Goal: Navigation & Orientation: Find specific page/section

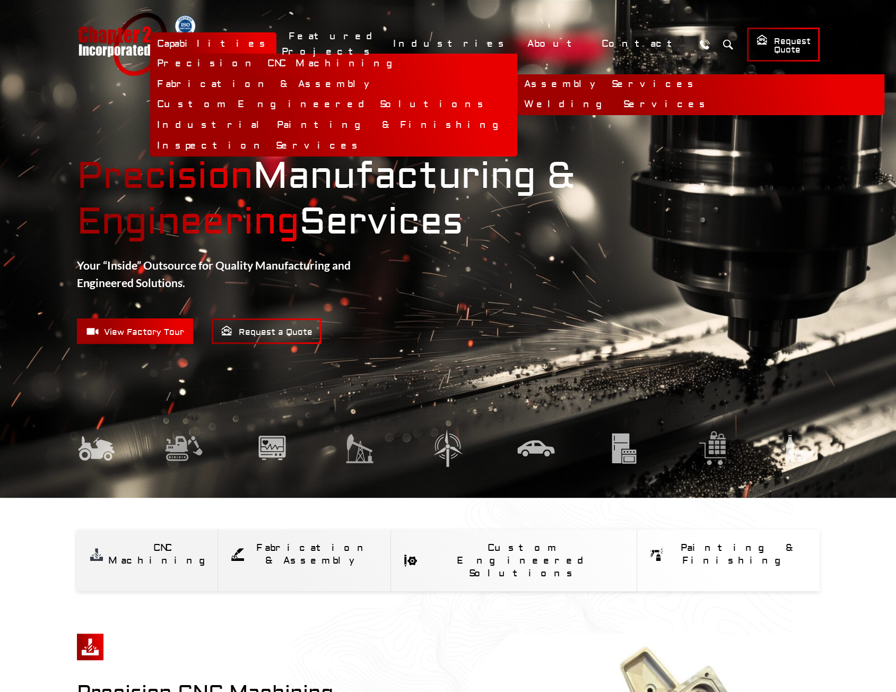
click at [352, 85] on link "Fabrication & Assembly" at bounding box center [333, 84] width 367 height 21
click at [344, 85] on link "Fabrication & Assembly" at bounding box center [333, 84] width 367 height 21
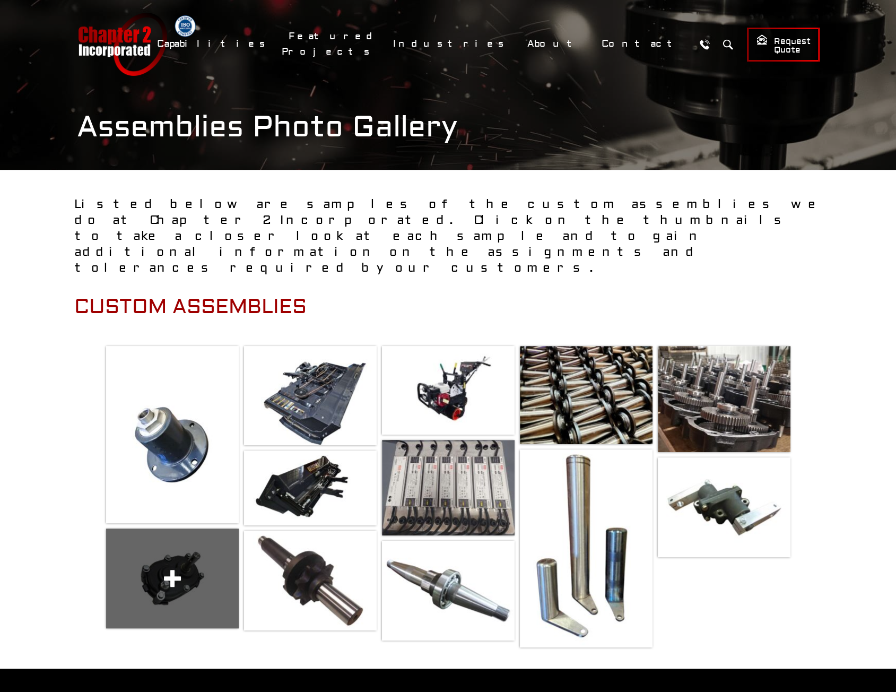
click at [162, 557] on span at bounding box center [172, 579] width 133 height 100
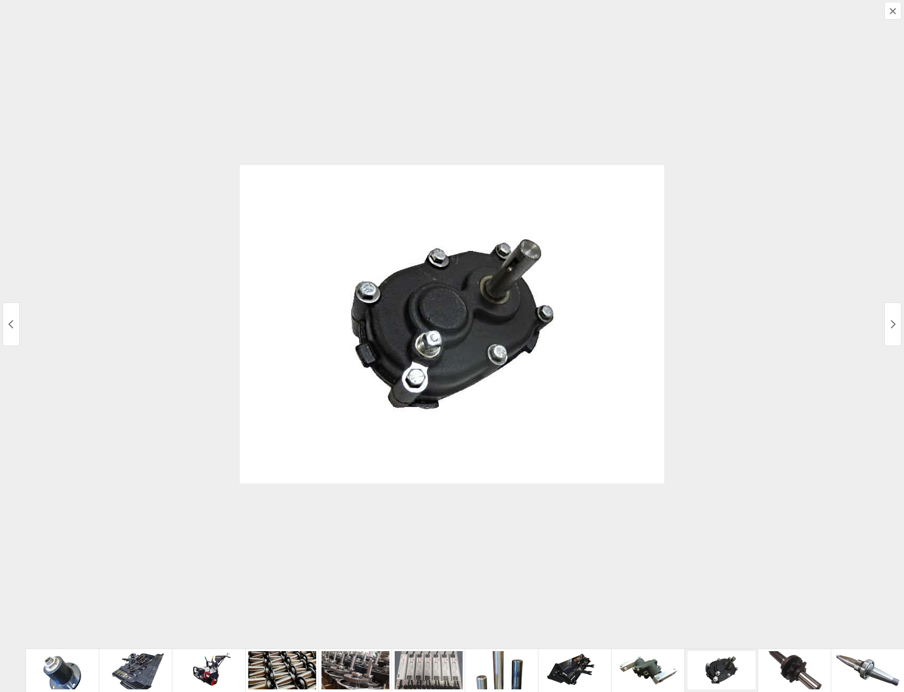
click at [125, 41] on div at bounding box center [452, 324] width 904 height 648
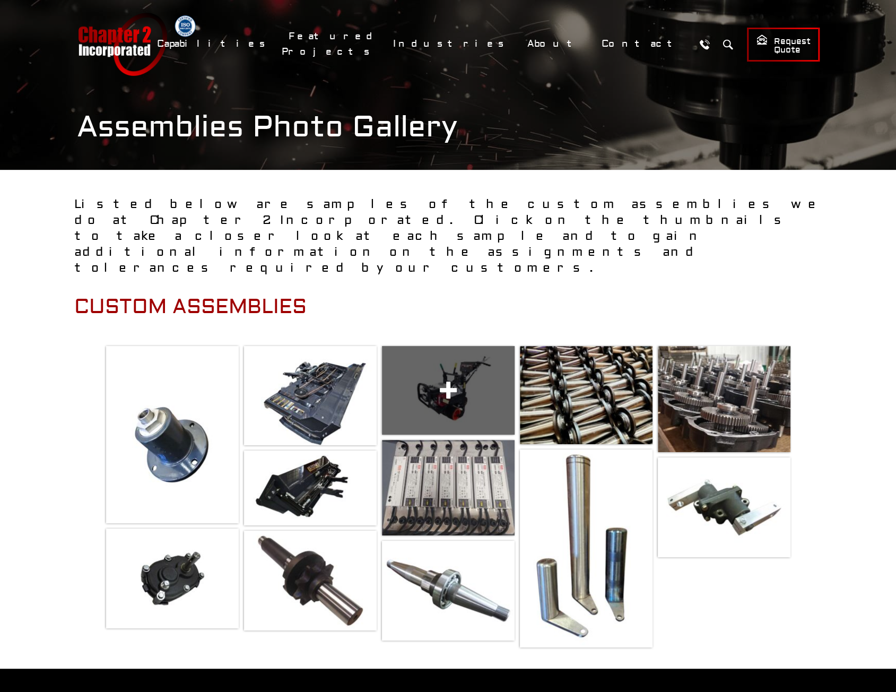
click at [473, 359] on span at bounding box center [448, 390] width 133 height 89
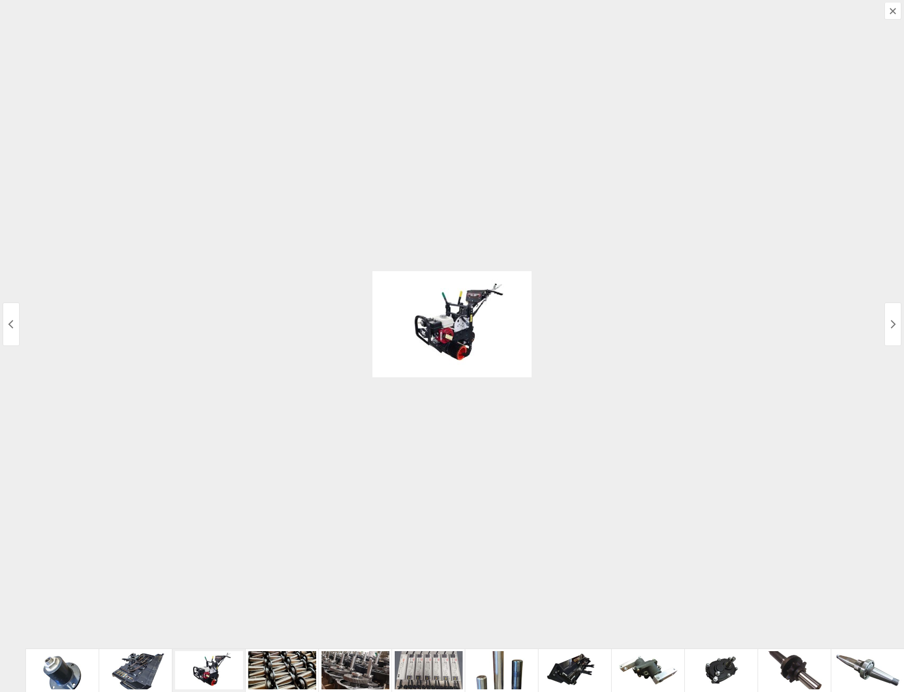
click at [474, 341] on img at bounding box center [452, 324] width 159 height 106
click at [121, 139] on div at bounding box center [452, 324] width 904 height 648
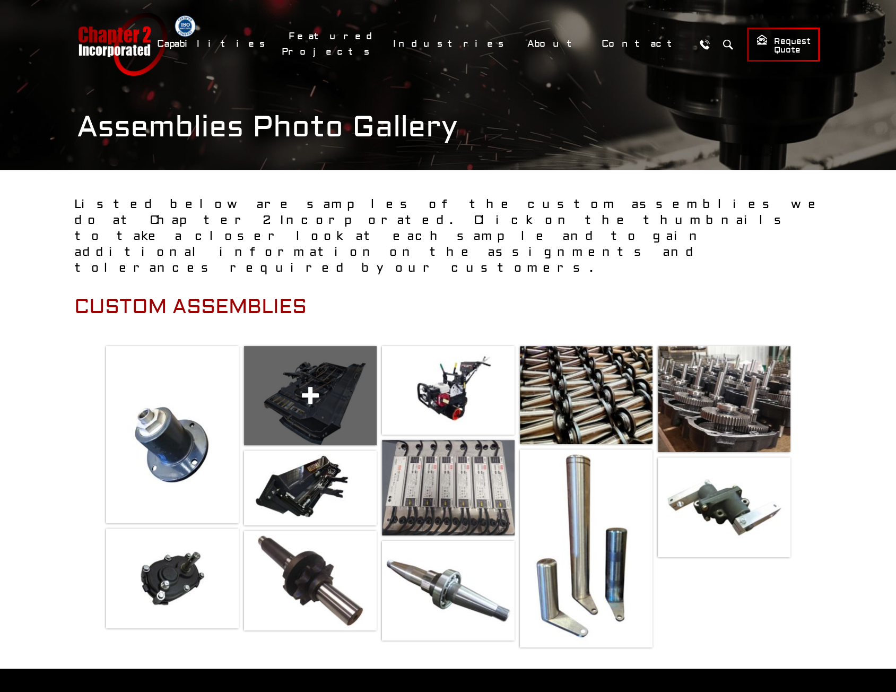
click at [315, 379] on span at bounding box center [310, 395] width 133 height 99
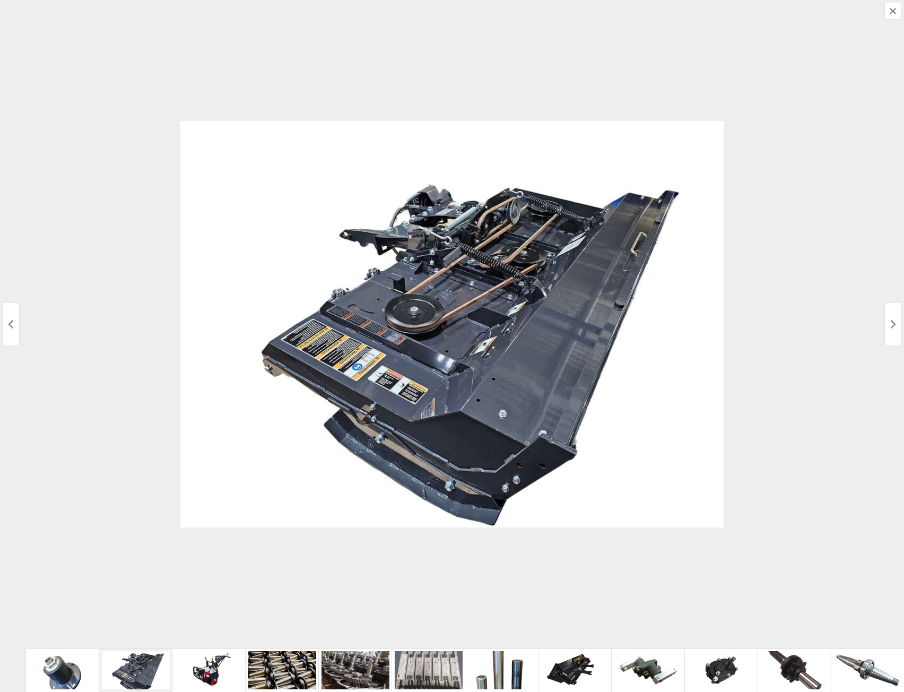
click at [91, 143] on div at bounding box center [452, 324] width 904 height 648
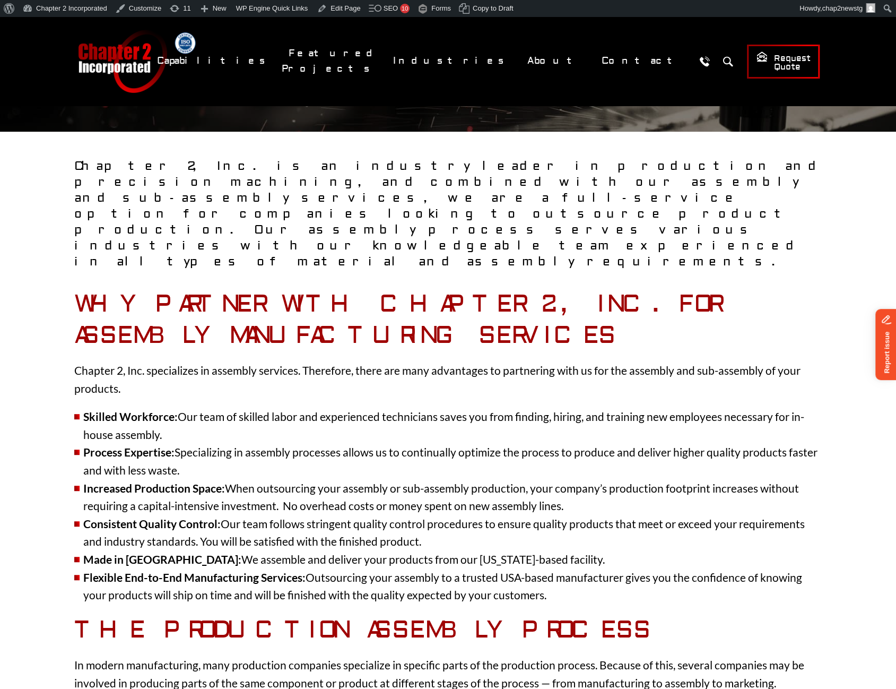
scroll to position [53, 0]
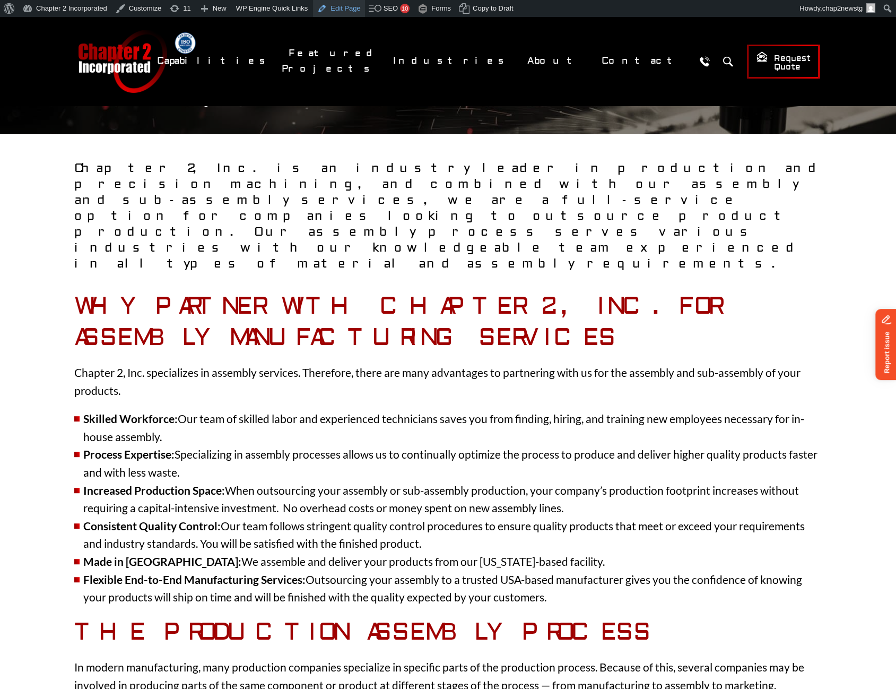
click at [330, 12] on link "Edit Page" at bounding box center [338, 8] width 51 height 17
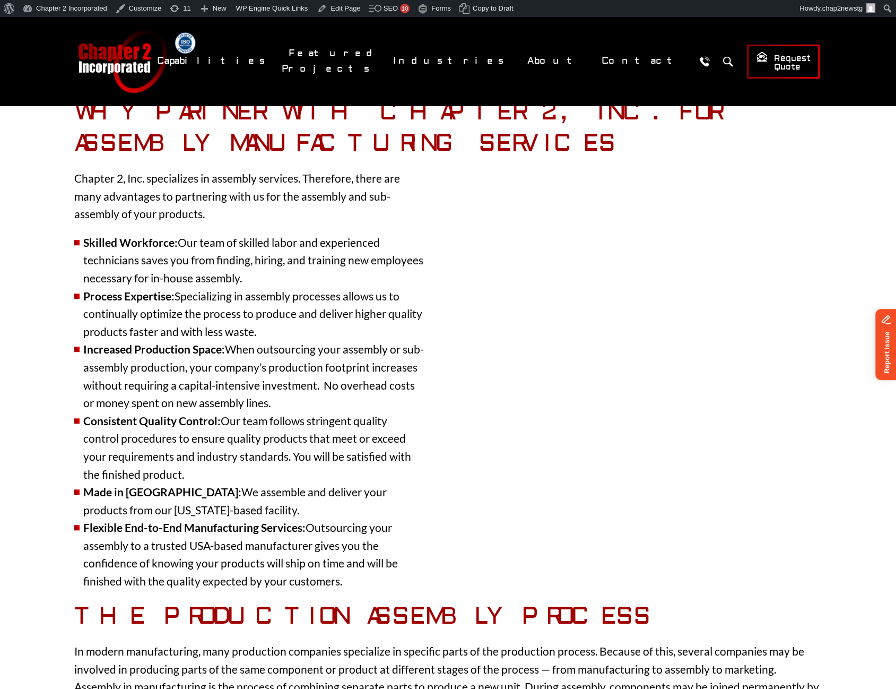
scroll to position [212, 0]
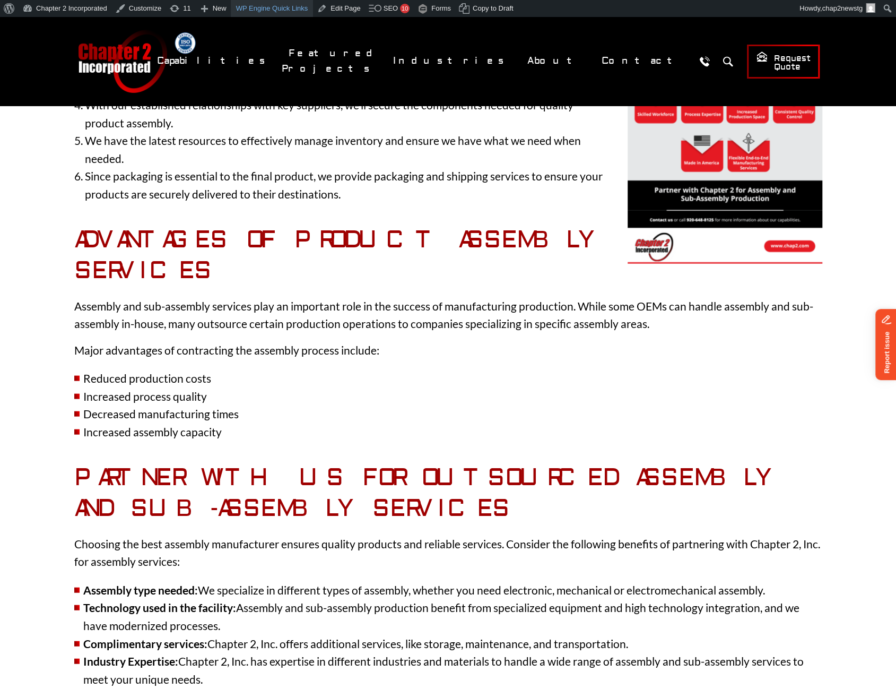
scroll to position [1327, 0]
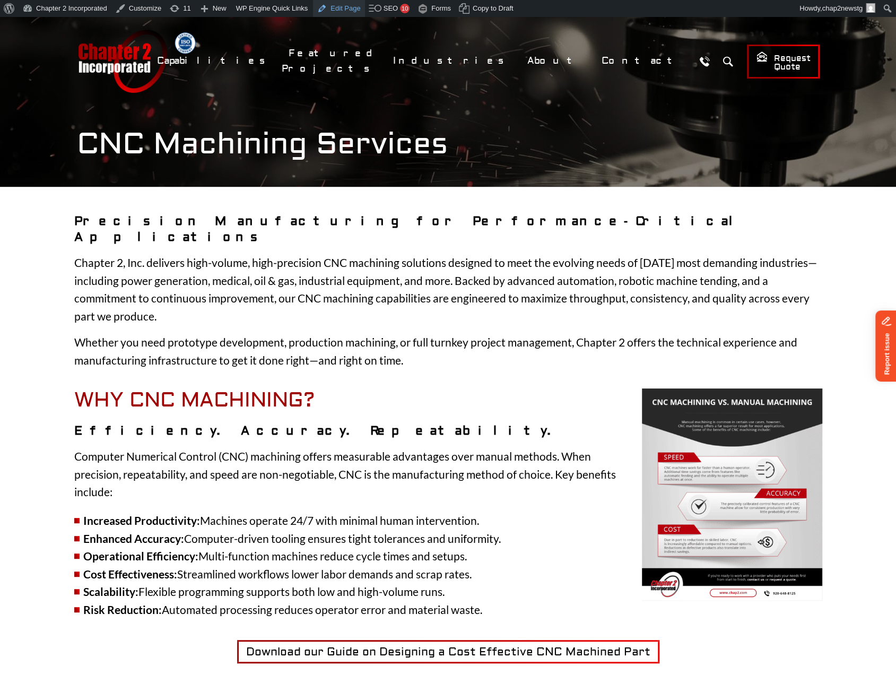
click at [340, 11] on link "Edit Page" at bounding box center [338, 8] width 51 height 17
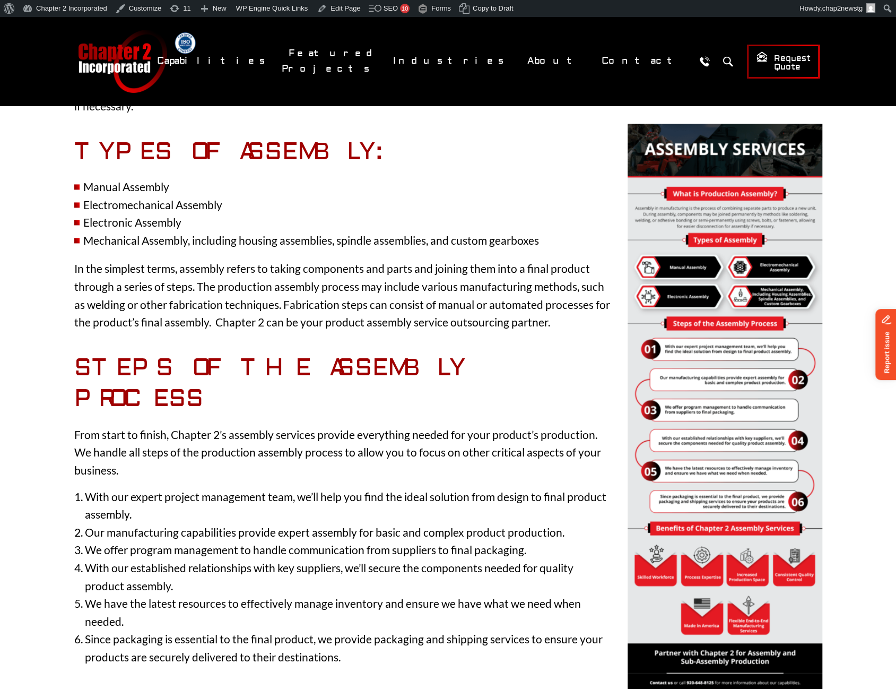
scroll to position [893, 0]
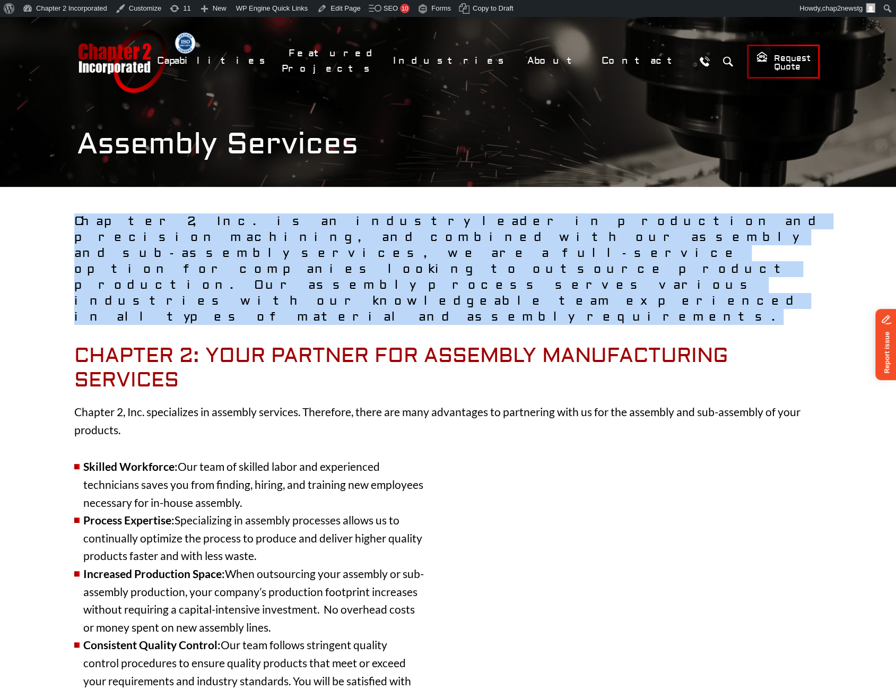
drag, startPoint x: 78, startPoint y: 220, endPoint x: 176, endPoint y: 262, distance: 106.5
click at [176, 262] on p "Chapter 2, Inc. is an industry leader in production and precision machining, an…" at bounding box center [448, 268] width 748 height 111
copy p "Chapter 2, Inc. is an industry leader in production and precision machining, an…"
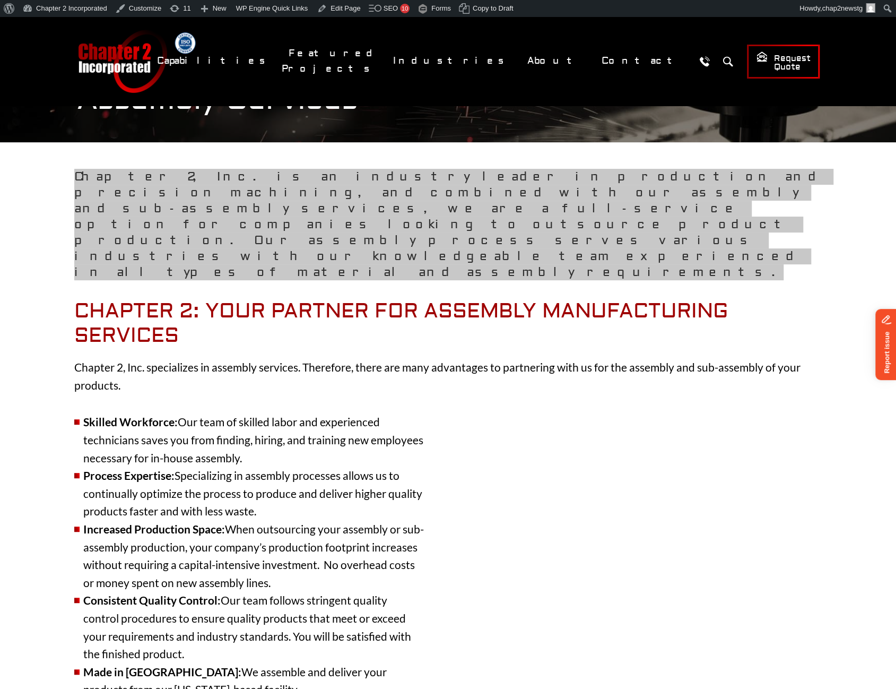
scroll to position [159, 0]
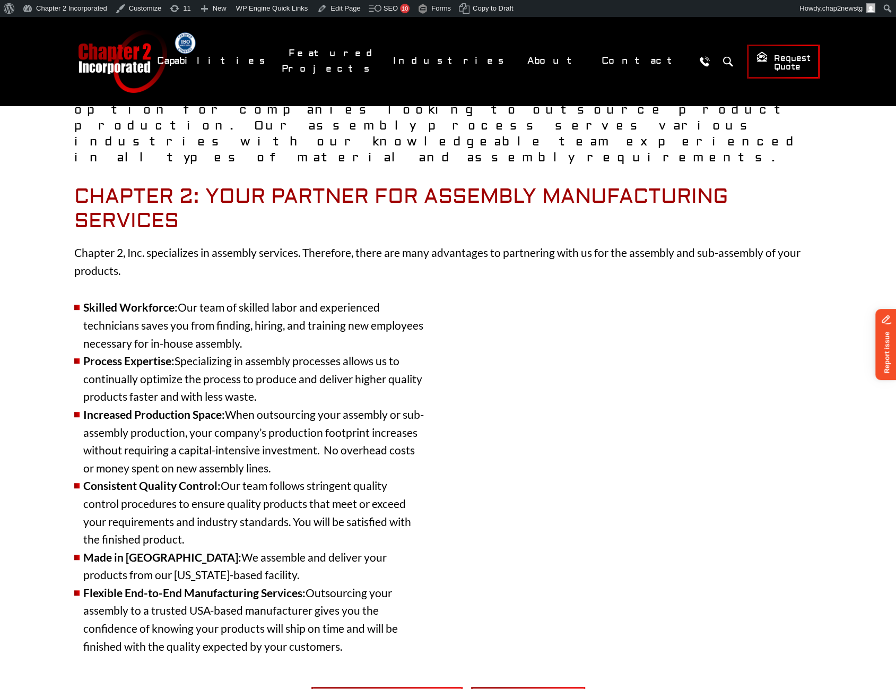
drag, startPoint x: 87, startPoint y: 255, endPoint x: 90, endPoint y: 263, distance: 8.4
click at [90, 298] on li "Skilled Workforce: Our team of skilled labor and experienced technicians saves …" at bounding box center [249, 325] width 350 height 54
drag, startPoint x: 85, startPoint y: 254, endPoint x: 347, endPoint y: 600, distance: 433.3
click at [347, 600] on ul "Skilled Workforce: Our team of skilled labor and experienced technicians saves …" at bounding box center [249, 476] width 350 height 357
copy ul "Skilled Workforce: Our team of skilled labor and experienced technicians saves …"
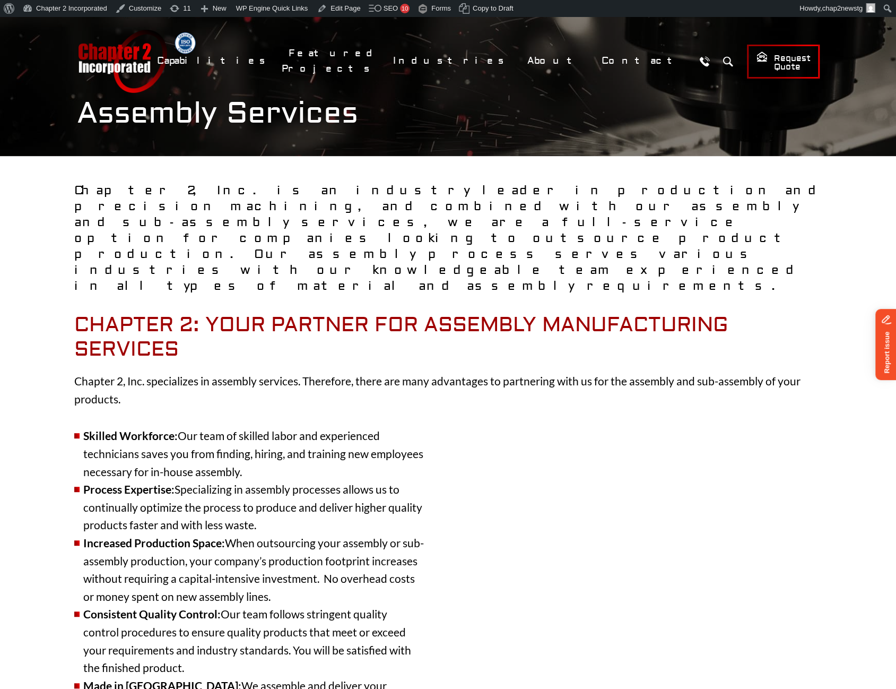
scroll to position [0, 0]
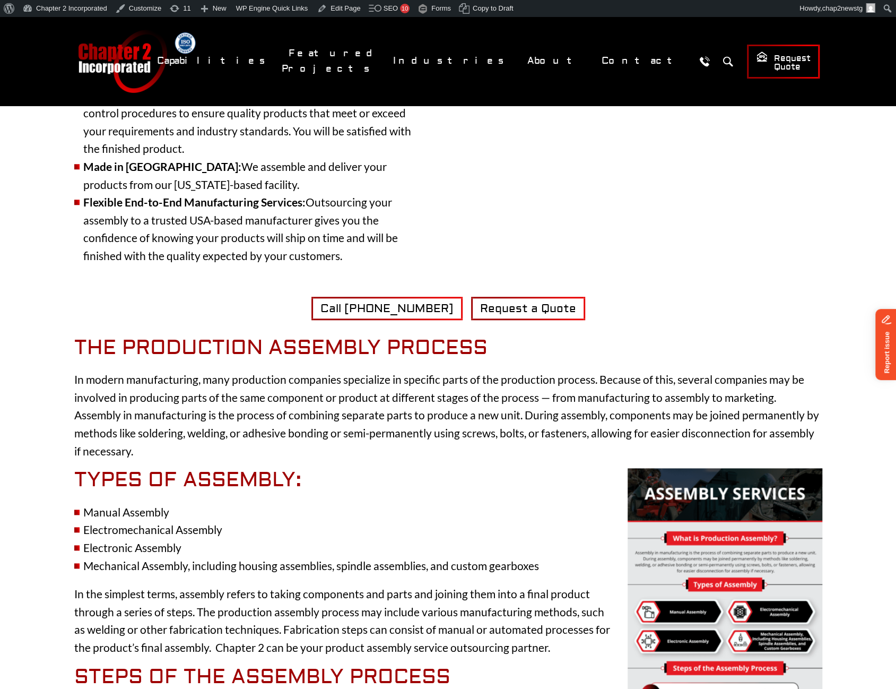
scroll to position [531, 0]
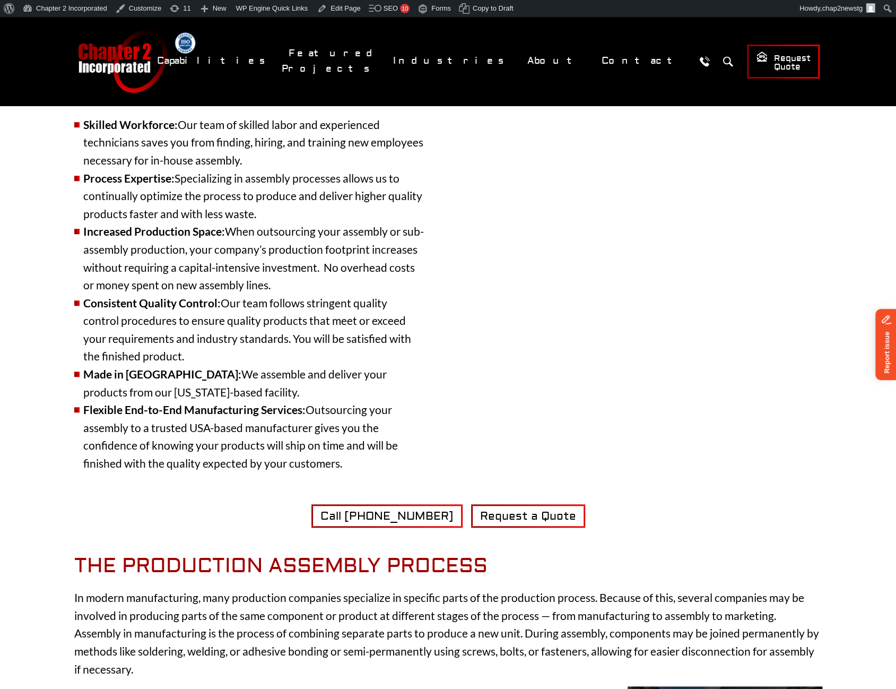
scroll to position [478, 0]
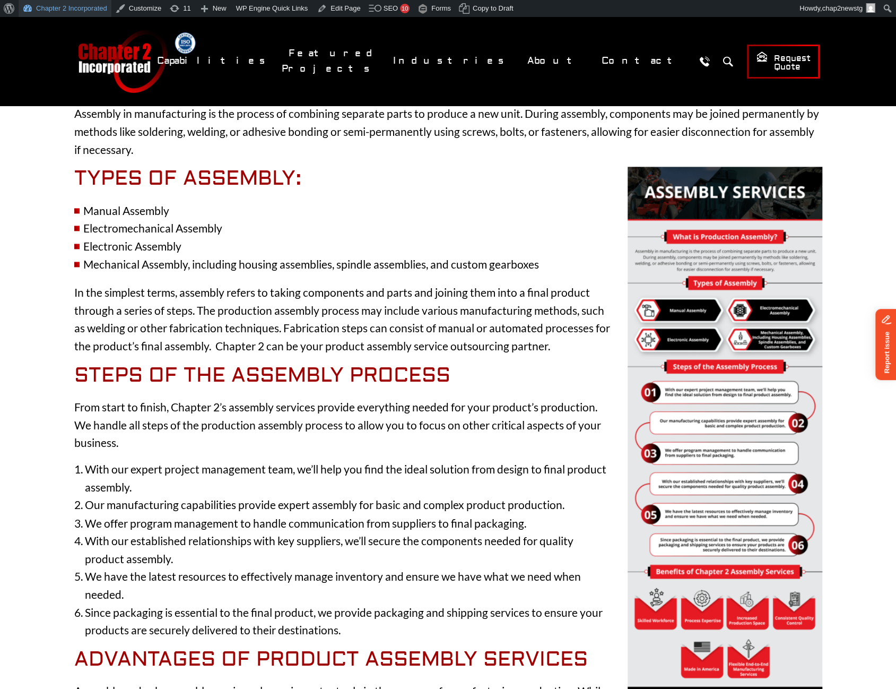
scroll to position [743, 0]
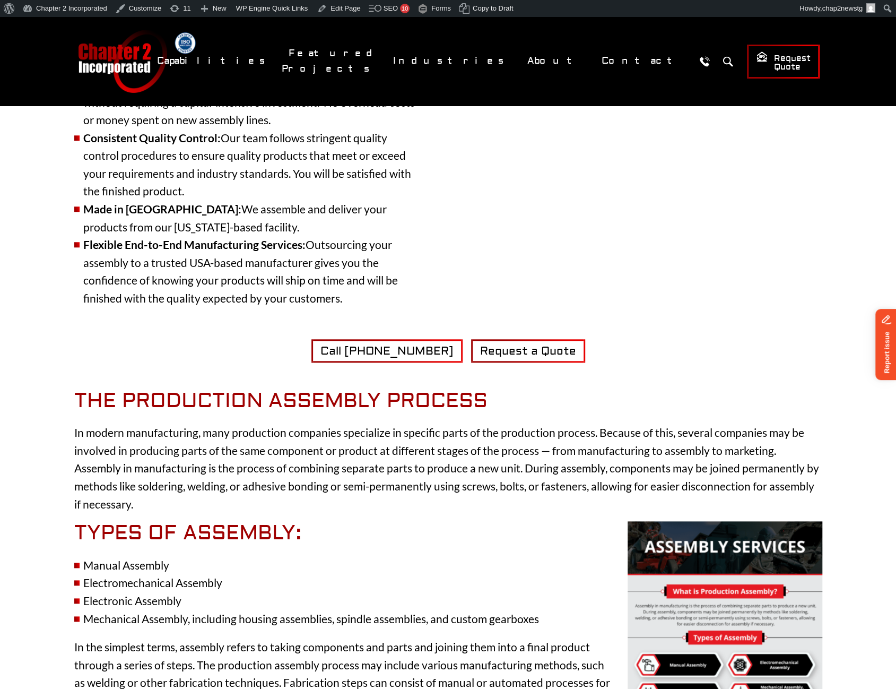
scroll to position [475, 0]
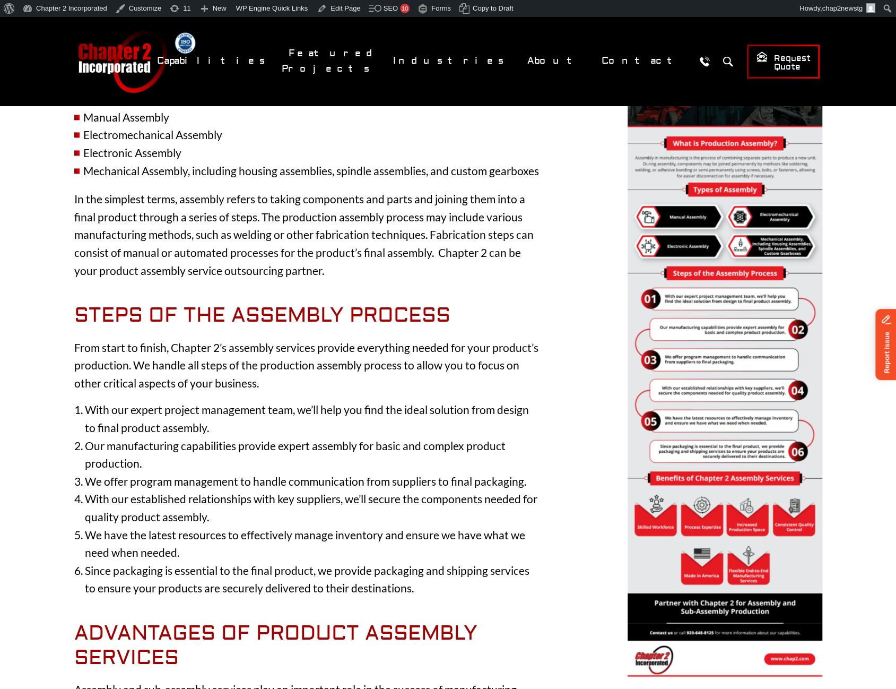
scroll to position [847, 0]
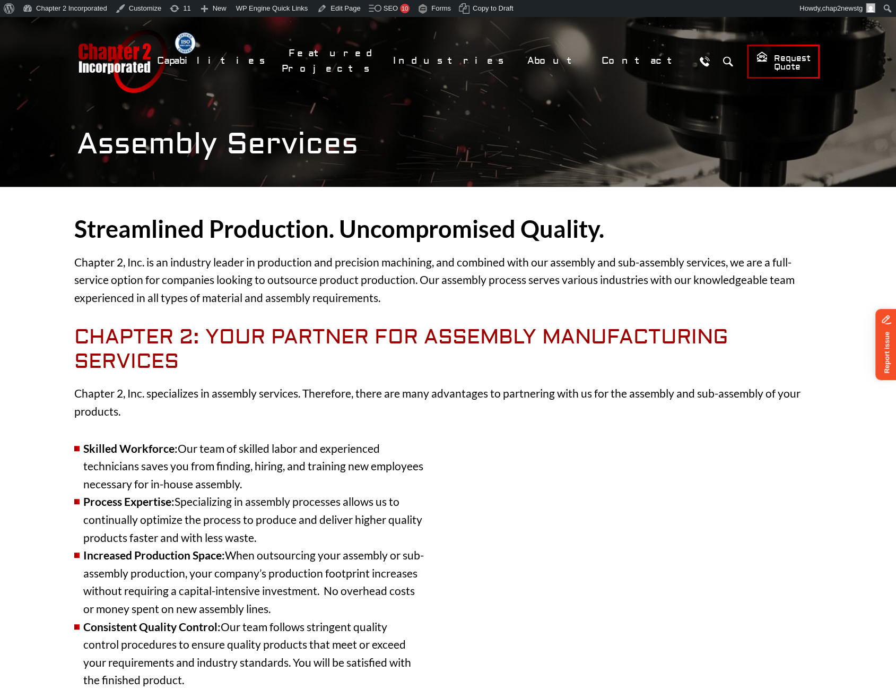
click at [326, 224] on strong "Streamlined Production. Uncompromised Quality." at bounding box center [339, 228] width 530 height 29
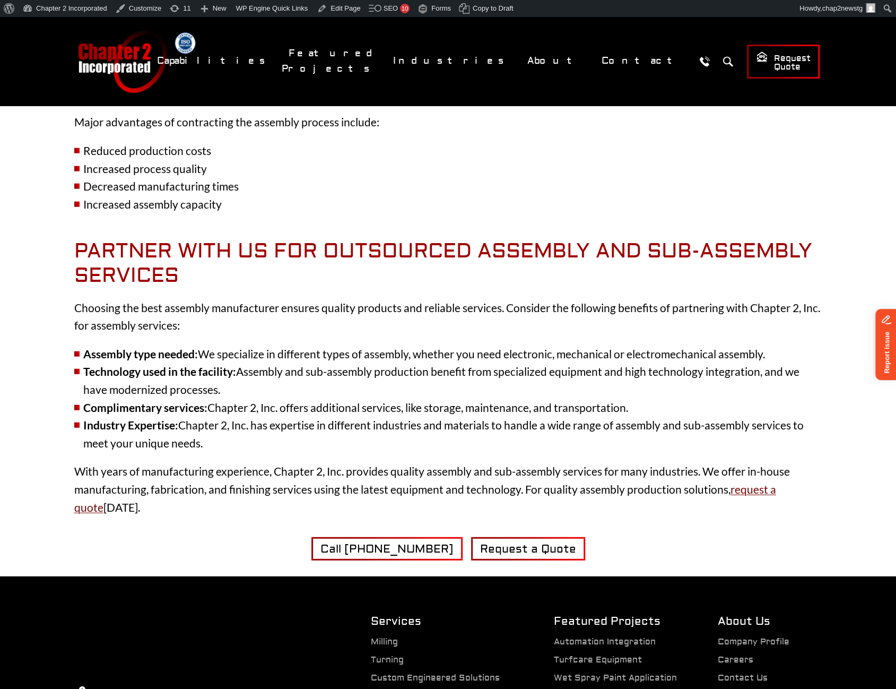
scroll to position [1645, 0]
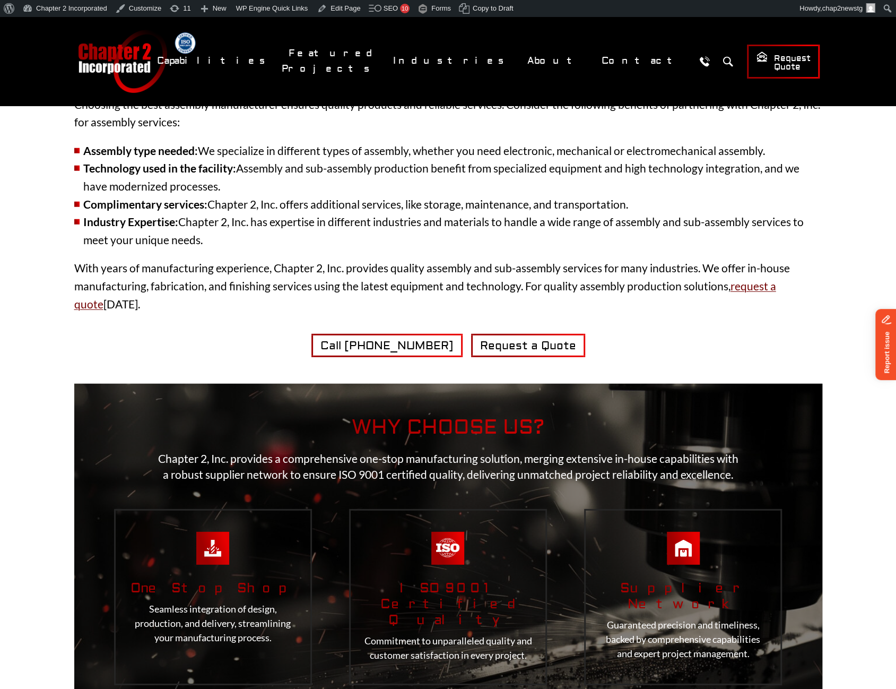
scroll to position [1749, 0]
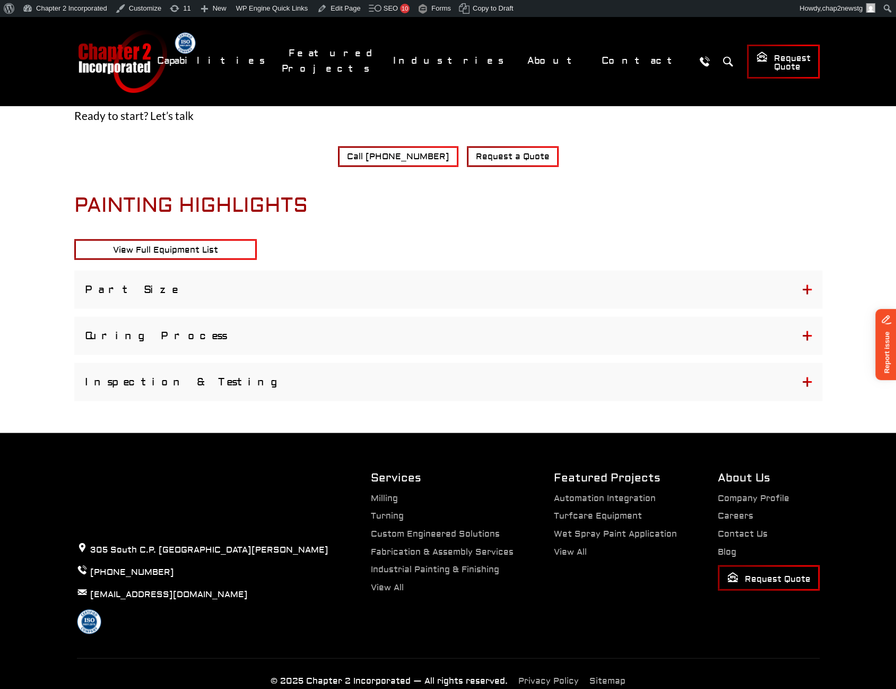
scroll to position [1008, 0]
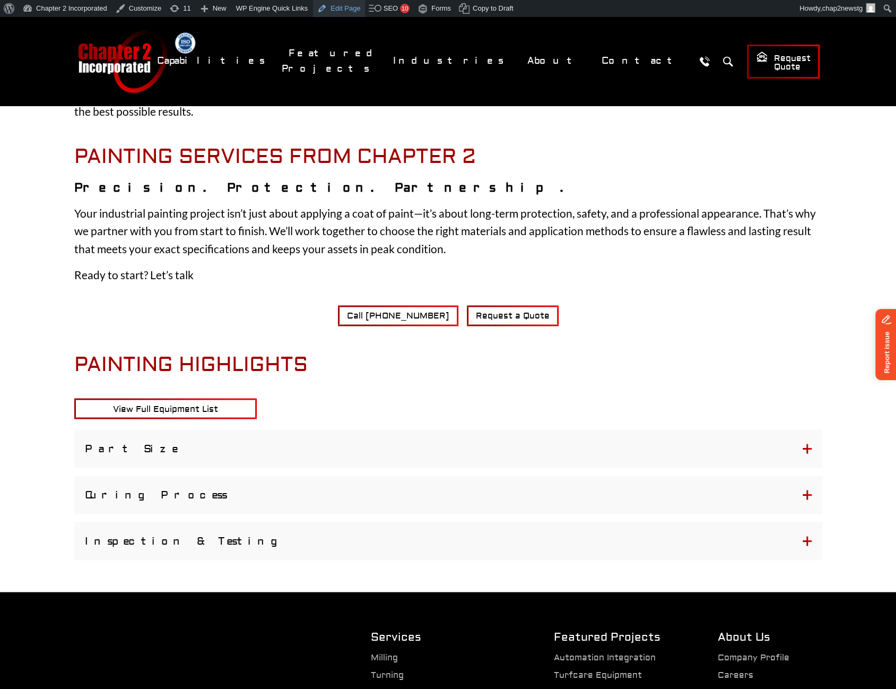
click at [331, 13] on link "Edit Page" at bounding box center [338, 8] width 51 height 17
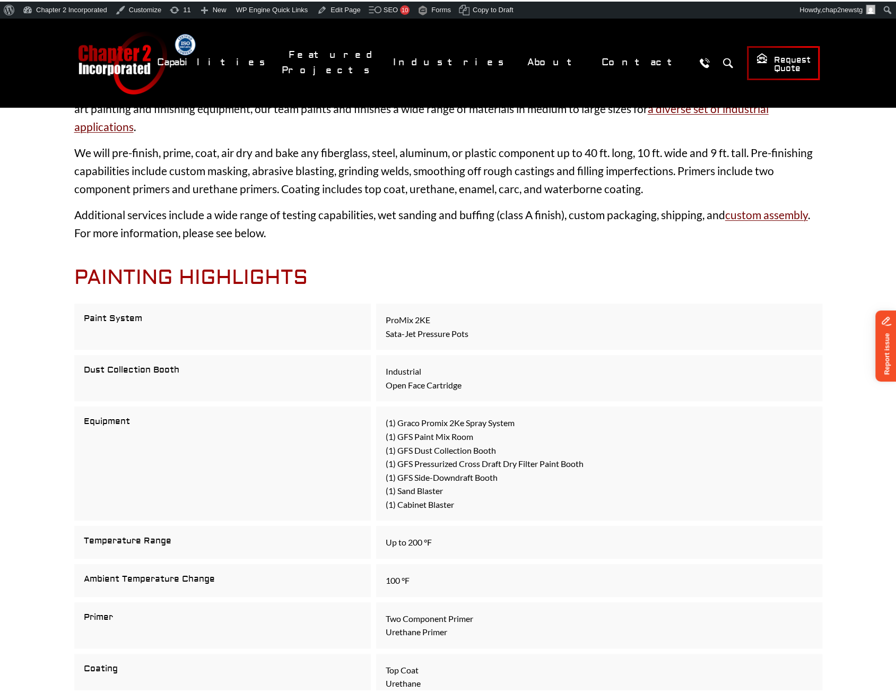
scroll to position [106, 0]
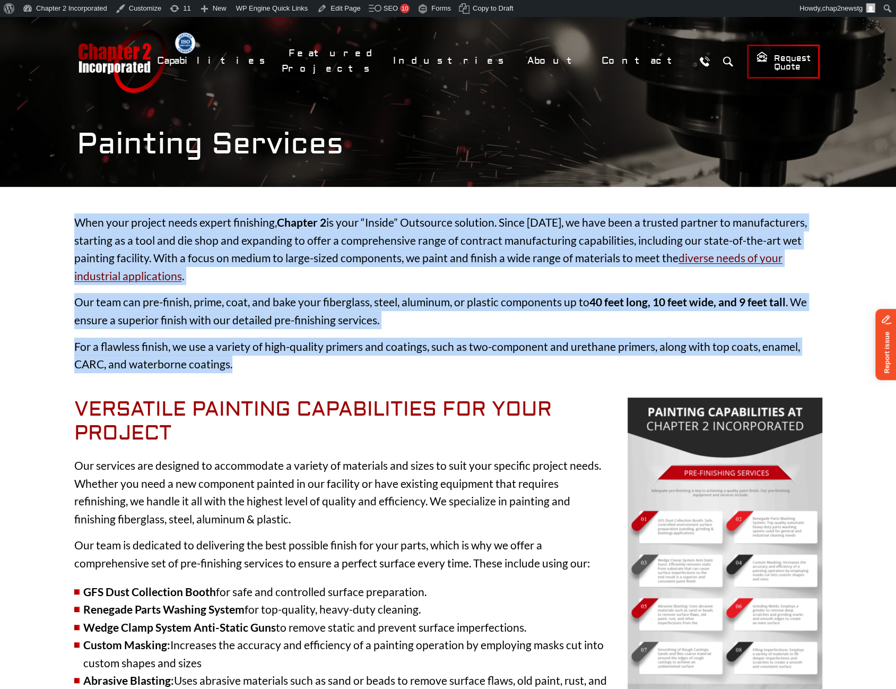
drag, startPoint x: 76, startPoint y: 218, endPoint x: 249, endPoint y: 364, distance: 226.3
copy div "When your project needs expert finishing, Chapter 2 is your “Inside” Outsource …"
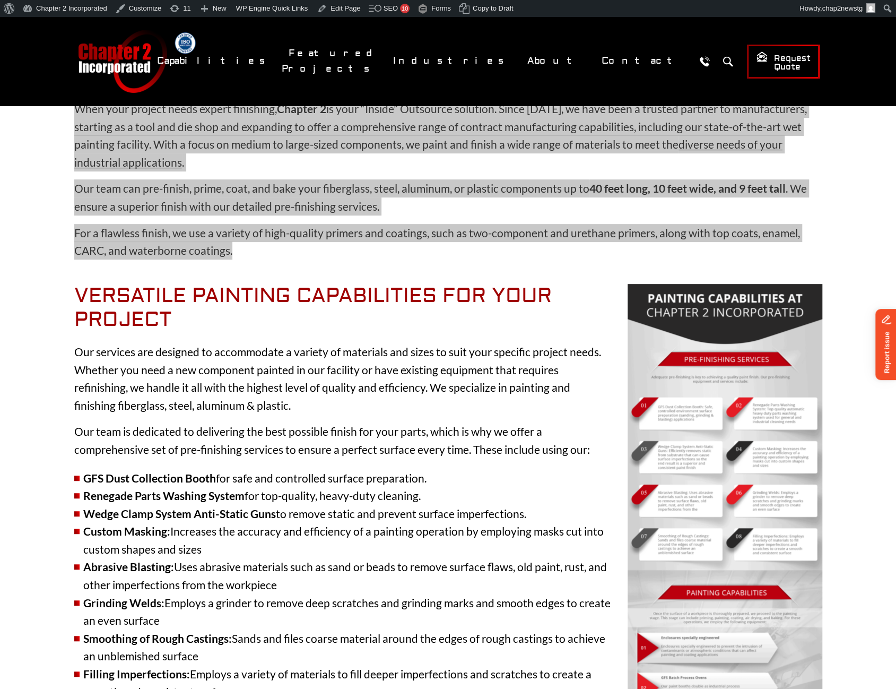
scroll to position [265, 0]
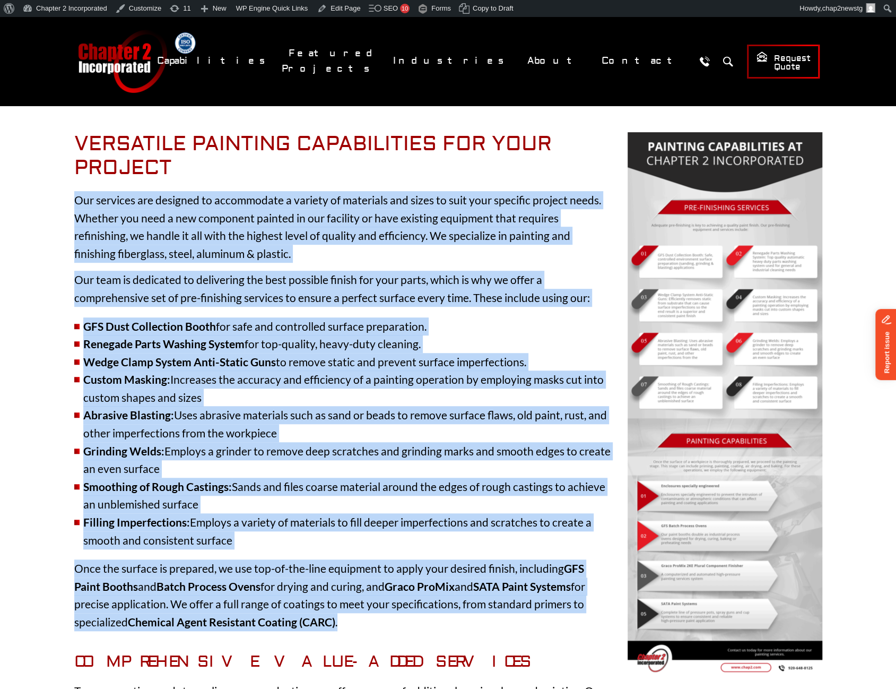
drag, startPoint x: 75, startPoint y: 197, endPoint x: 366, endPoint y: 627, distance: 519.0
click at [366, 627] on div "When your project needs expert finishing, Chapter 2 is your “Inside” Outsource …" at bounding box center [448, 633] width 748 height 1371
copy div "Our services are designed to accommodate a variety of materials and sizes to su…"
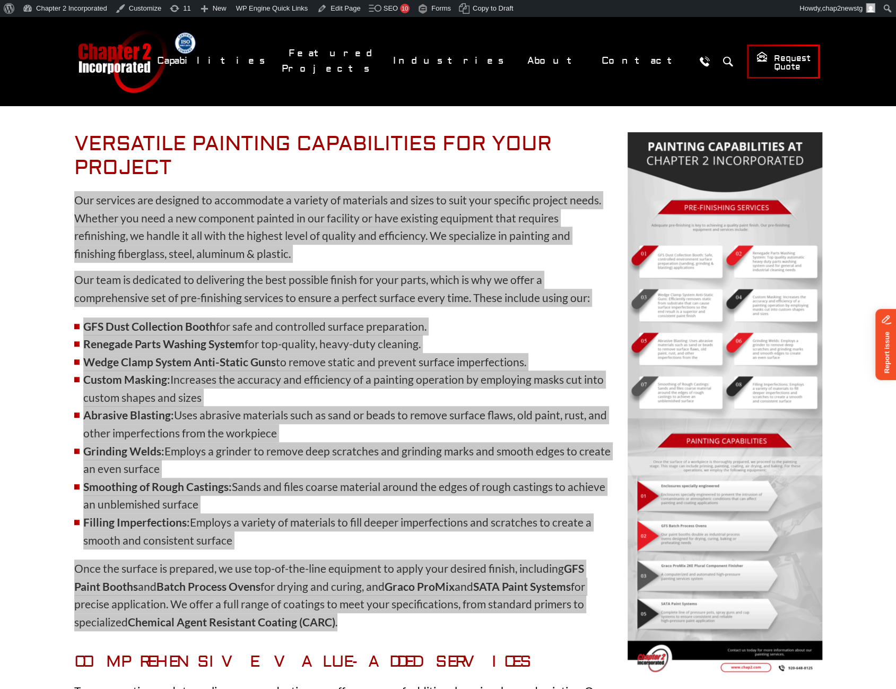
scroll to position [0, 0]
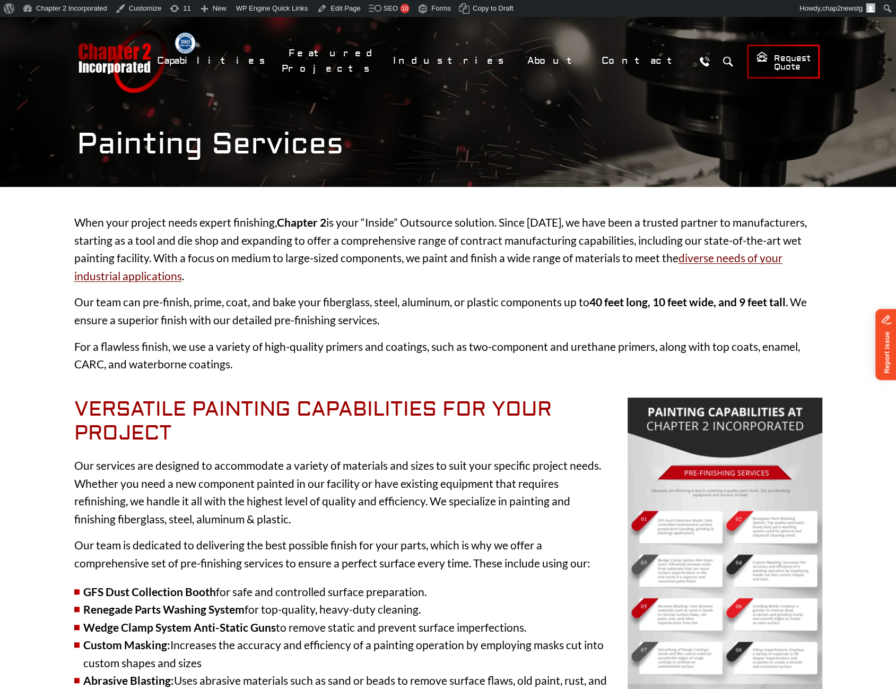
click at [91, 223] on p "When your project needs expert finishing, Chapter 2 is your “Inside” Outsource …" at bounding box center [448, 248] width 748 height 71
click at [338, 10] on link "Edit Page" at bounding box center [338, 8] width 51 height 17
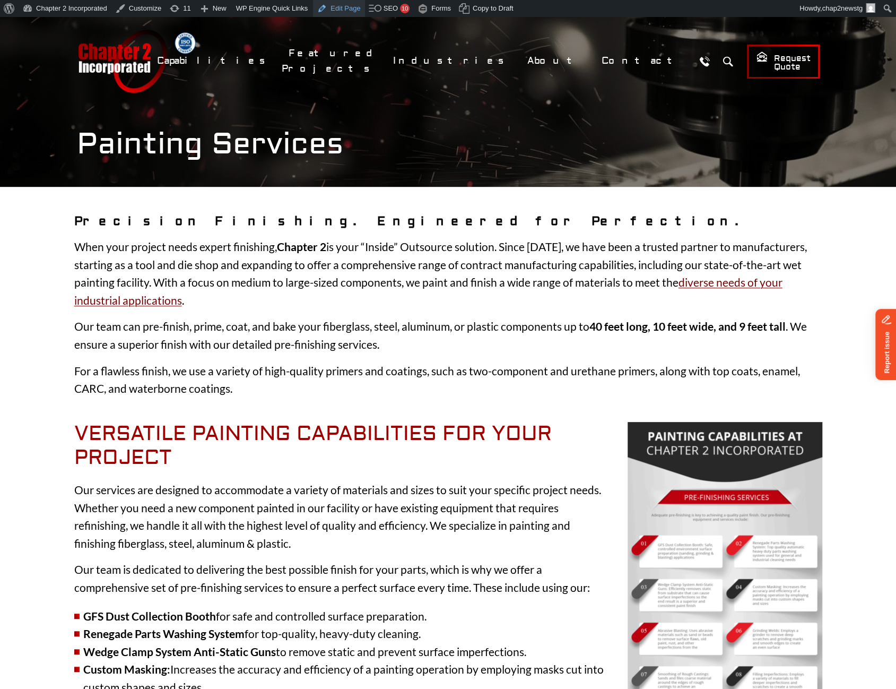
click at [332, 11] on link "Edit Page" at bounding box center [338, 8] width 51 height 17
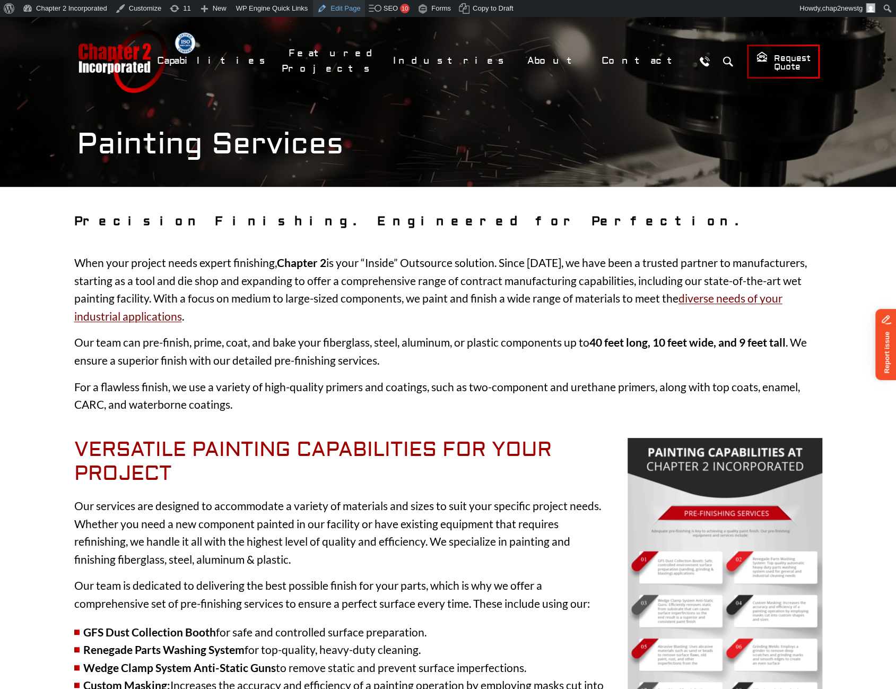
click at [339, 8] on link "Edit Page" at bounding box center [338, 8] width 51 height 17
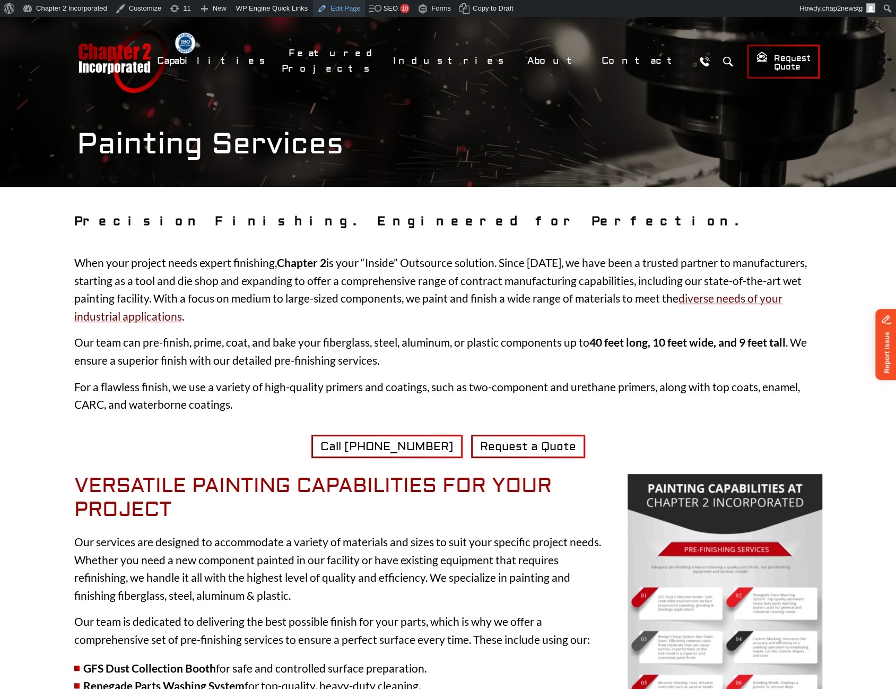
click at [335, 13] on link "Edit Page" at bounding box center [338, 8] width 51 height 17
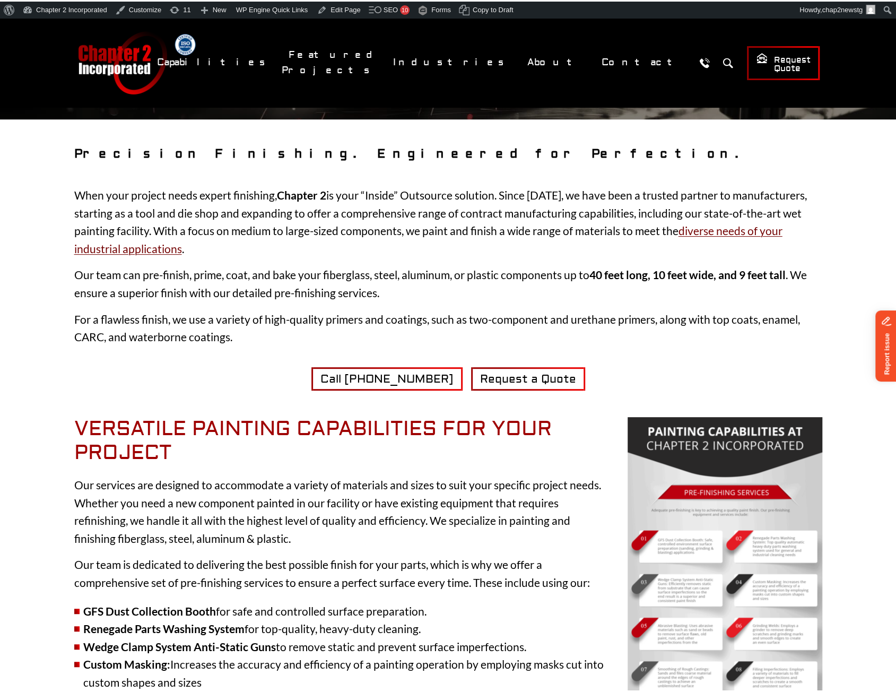
scroll to position [53, 0]
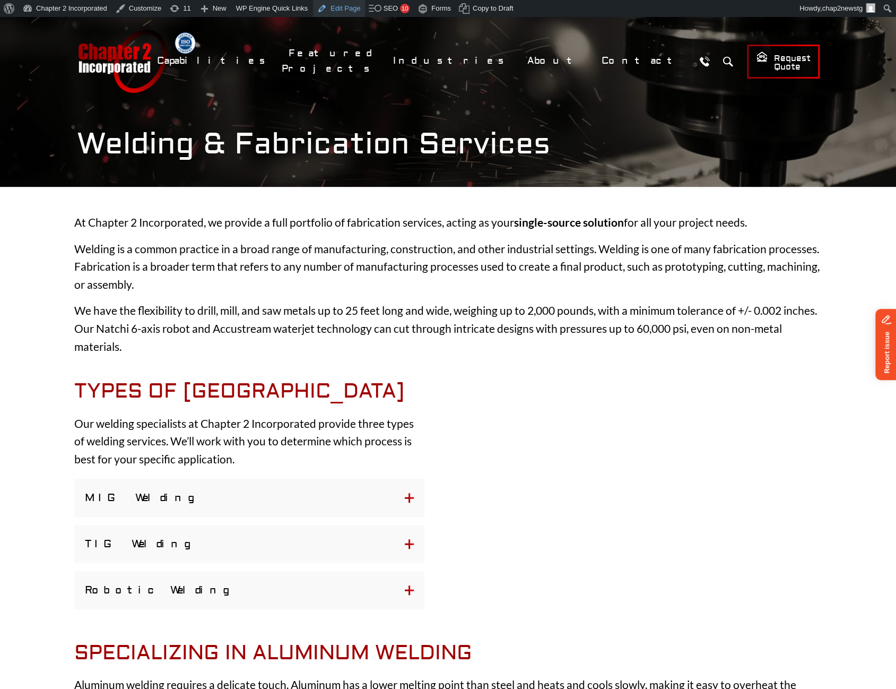
click at [323, 13] on link "Edit Page" at bounding box center [338, 8] width 51 height 17
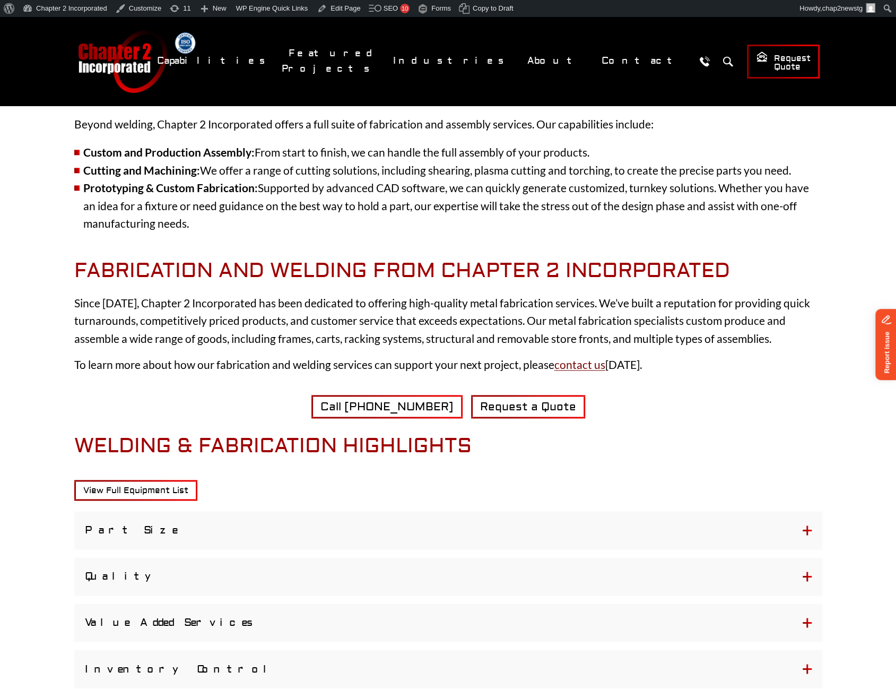
scroll to position [690, 0]
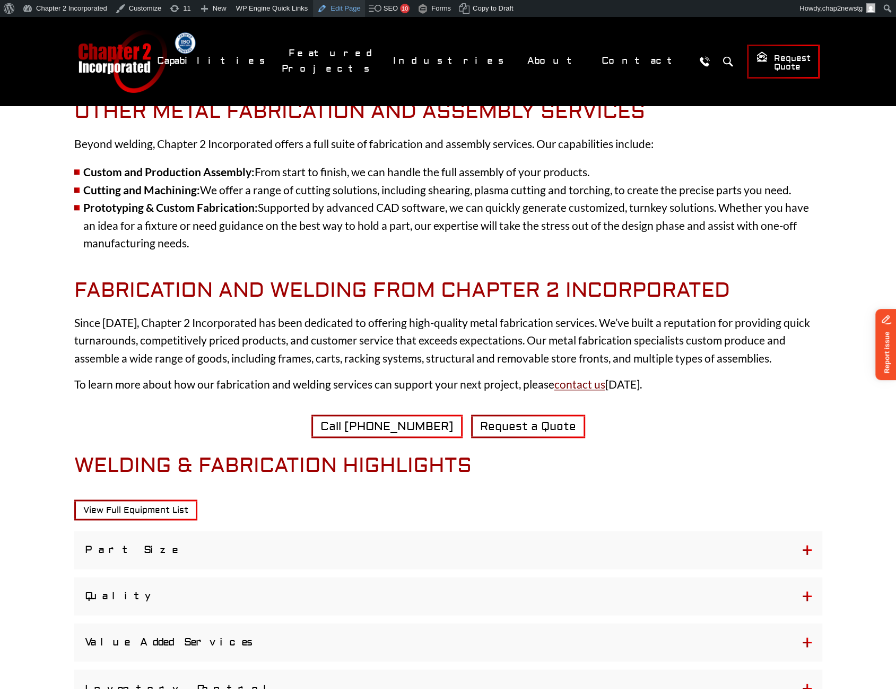
click at [347, 5] on link "Edit Page" at bounding box center [338, 8] width 51 height 17
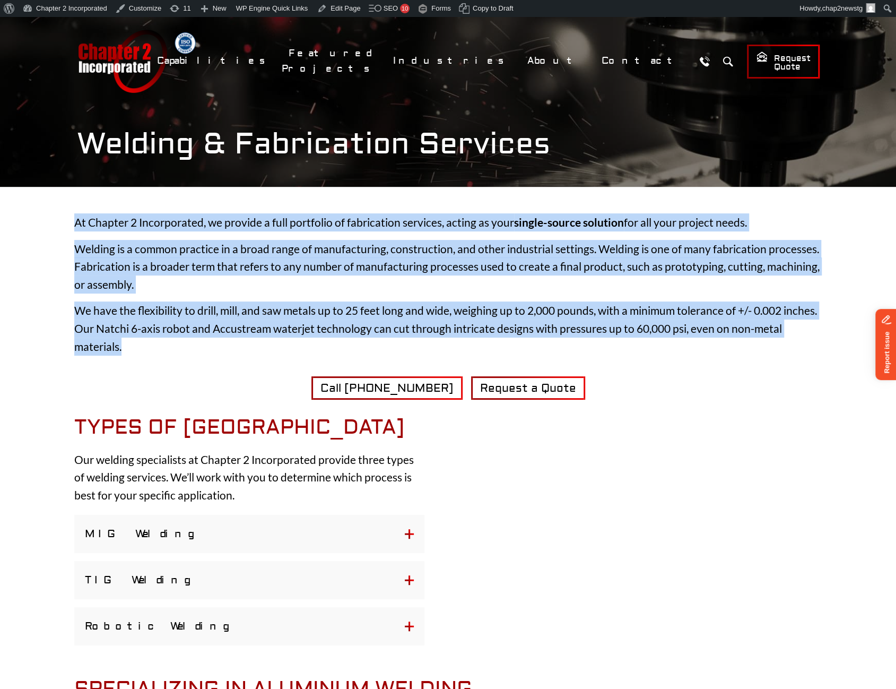
drag, startPoint x: 74, startPoint y: 221, endPoint x: 138, endPoint y: 348, distance: 142.2
copy div "At Chapter 2 Incorporated, we provide a full portfolio of fabrication services,…"
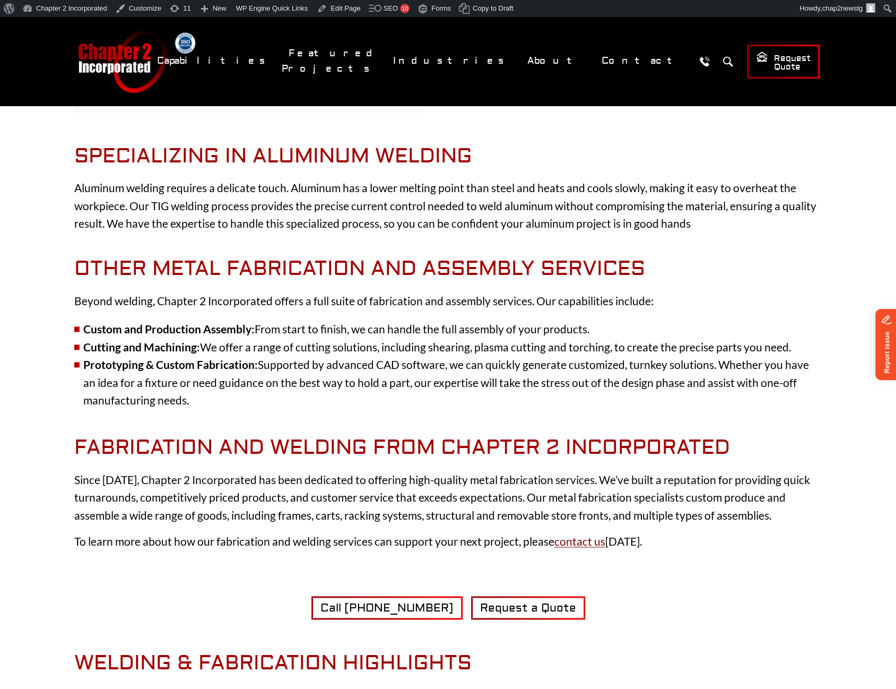
scroll to position [584, 0]
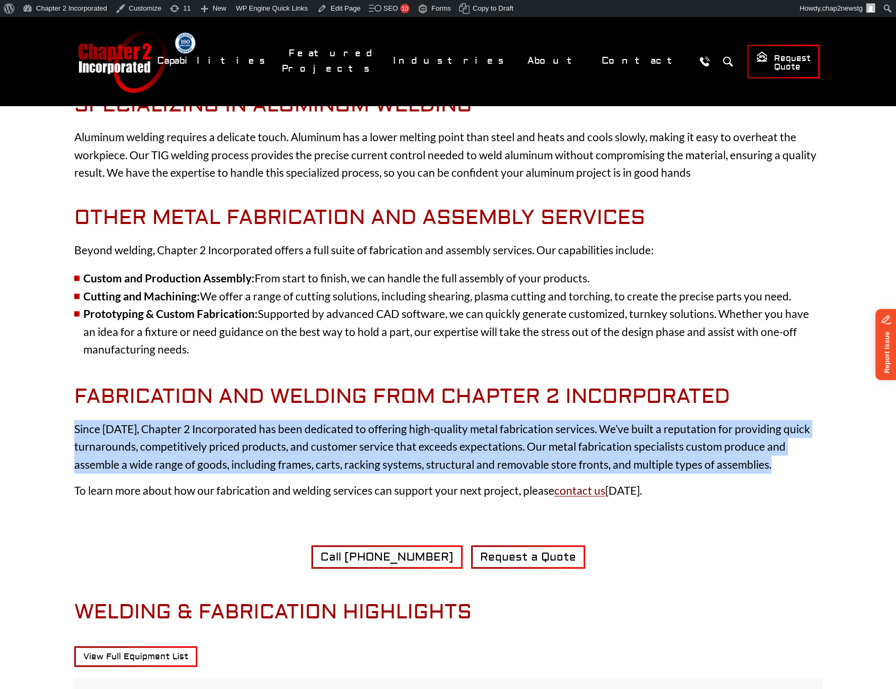
drag, startPoint x: 75, startPoint y: 427, endPoint x: 792, endPoint y: 463, distance: 717.3
click at [792, 463] on p "Since 1973, Chapter 2 Incorporated has been dedicated to offering high-quality …" at bounding box center [448, 447] width 748 height 54
copy p "Since 1973, Chapter 2 Incorporated has been dedicated to offering high-quality …"
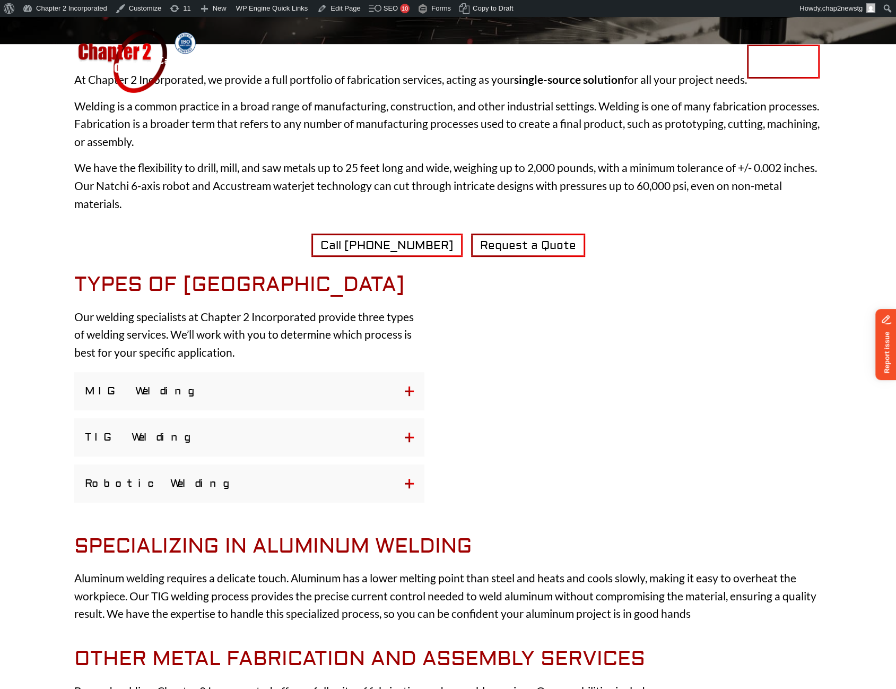
scroll to position [0, 0]
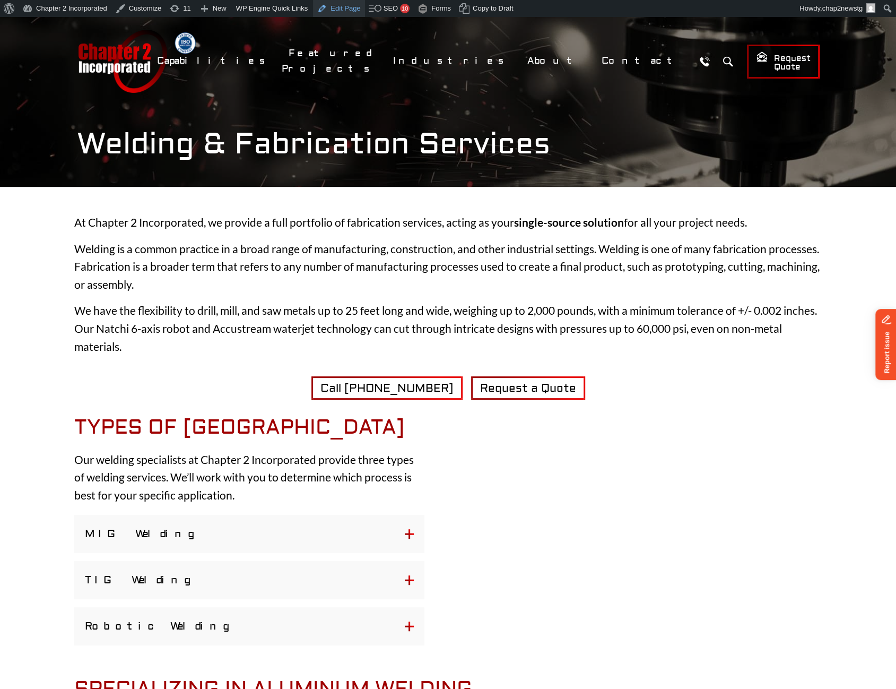
click at [341, 8] on link "Edit Page" at bounding box center [338, 8] width 51 height 17
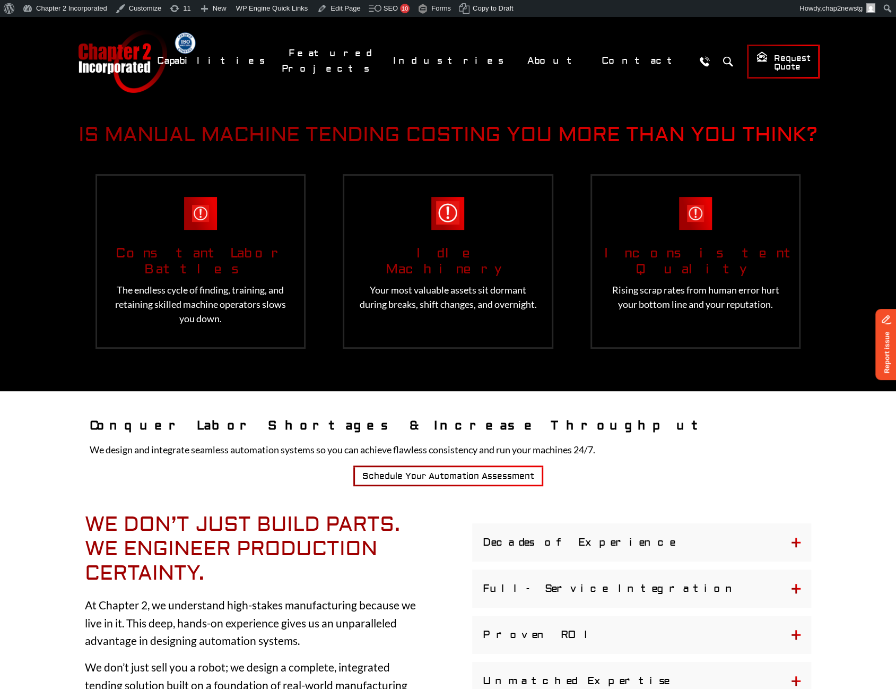
scroll to position [106, 0]
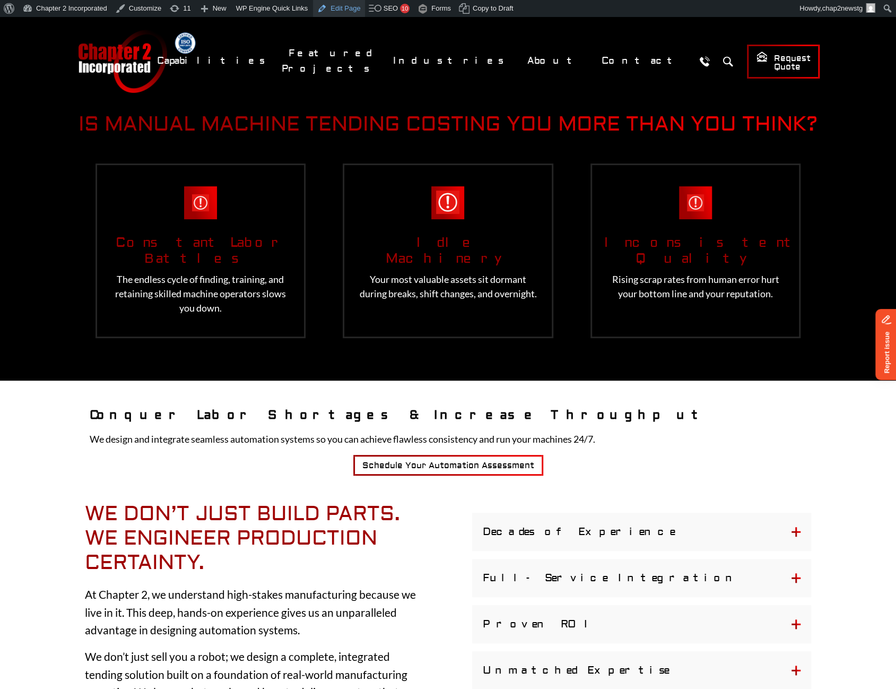
click at [329, 8] on link "Edit Page" at bounding box center [338, 8] width 51 height 17
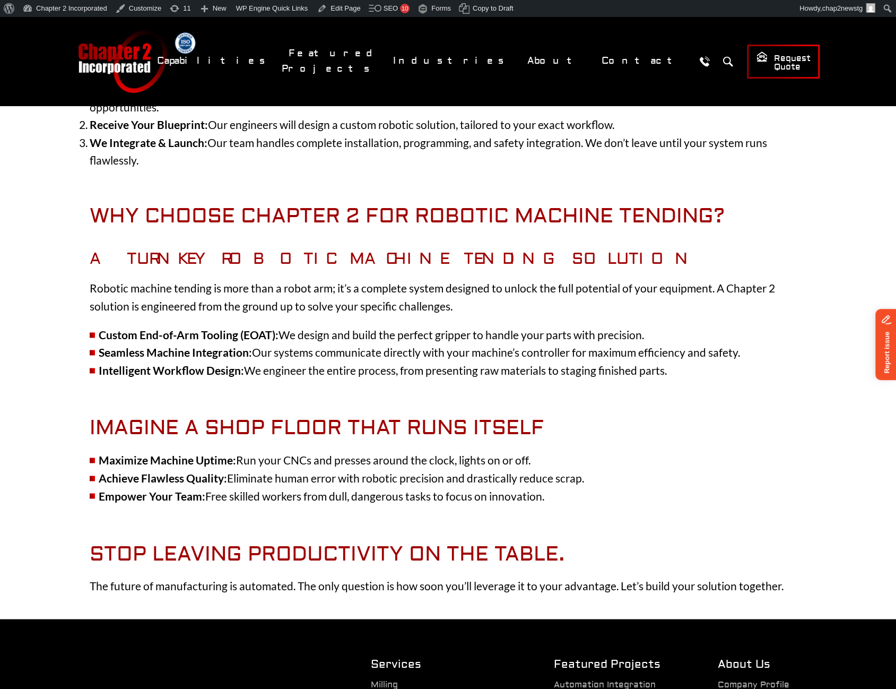
scroll to position [637, 0]
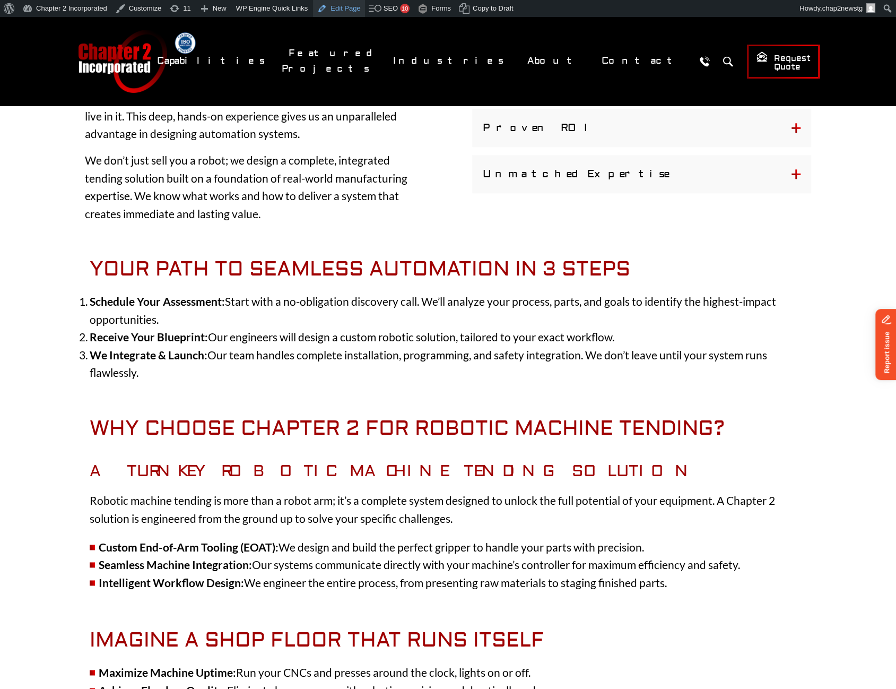
click at [340, 10] on link "Edit Page" at bounding box center [338, 8] width 51 height 17
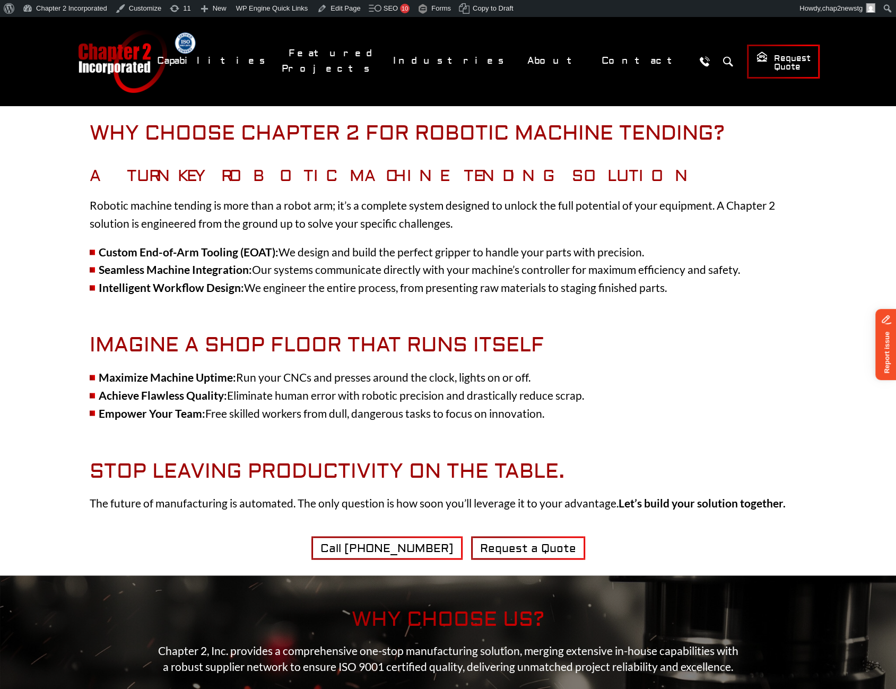
scroll to position [955, 0]
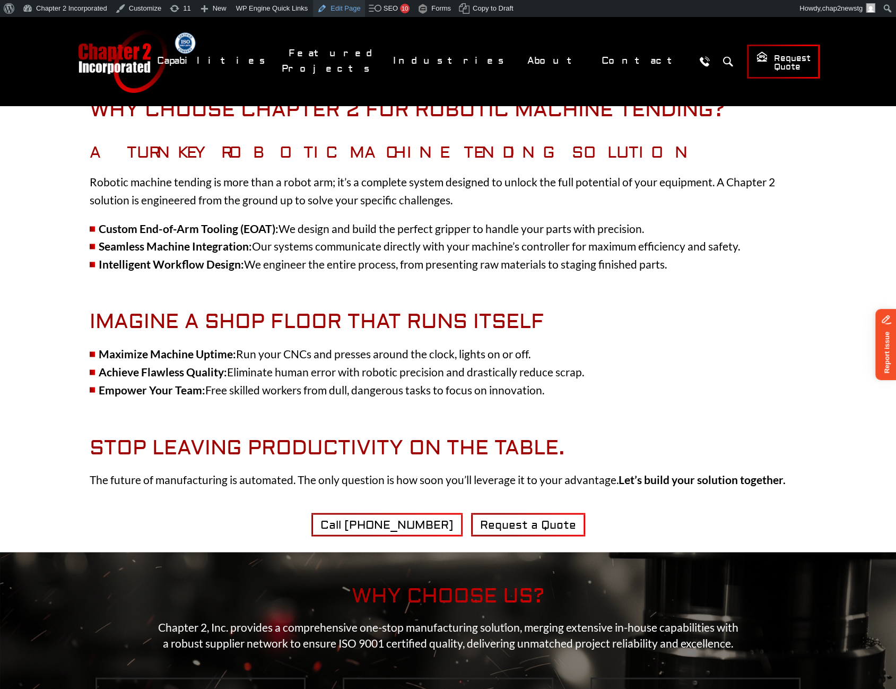
click at [333, 14] on link "Edit Page" at bounding box center [338, 8] width 51 height 17
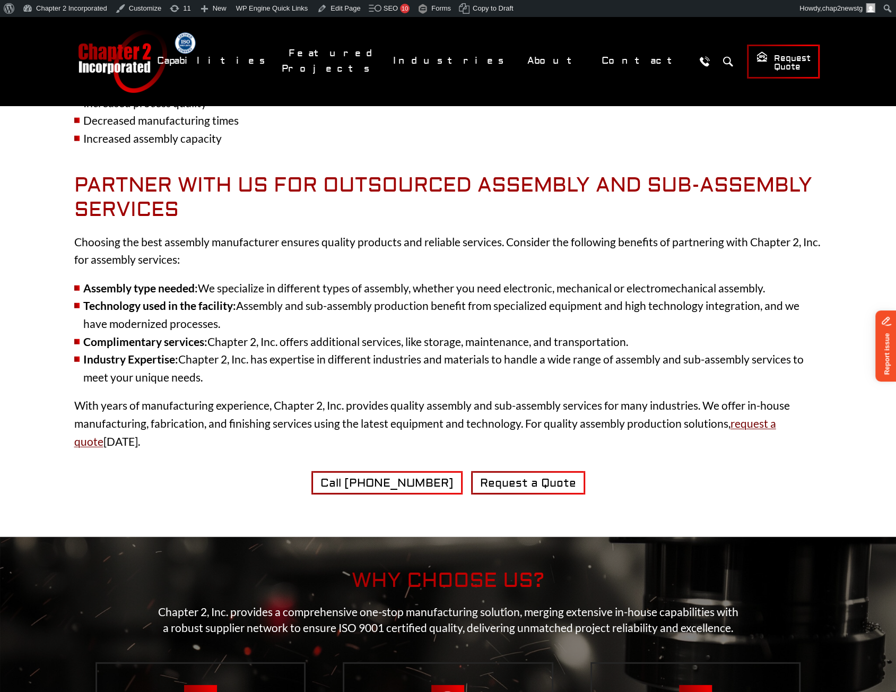
scroll to position [1804, 0]
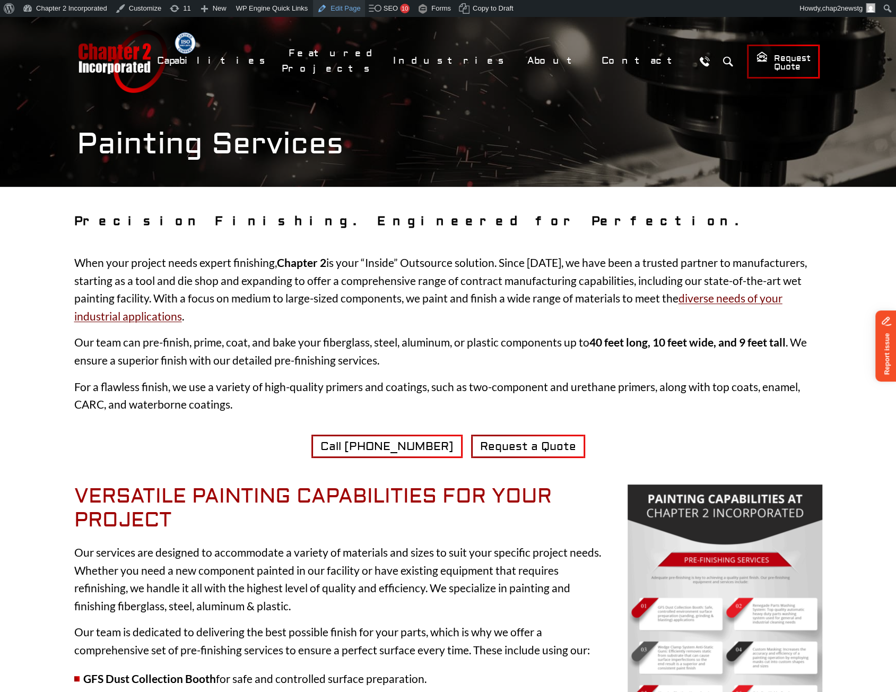
click at [340, 12] on link "Edit Page" at bounding box center [338, 8] width 51 height 17
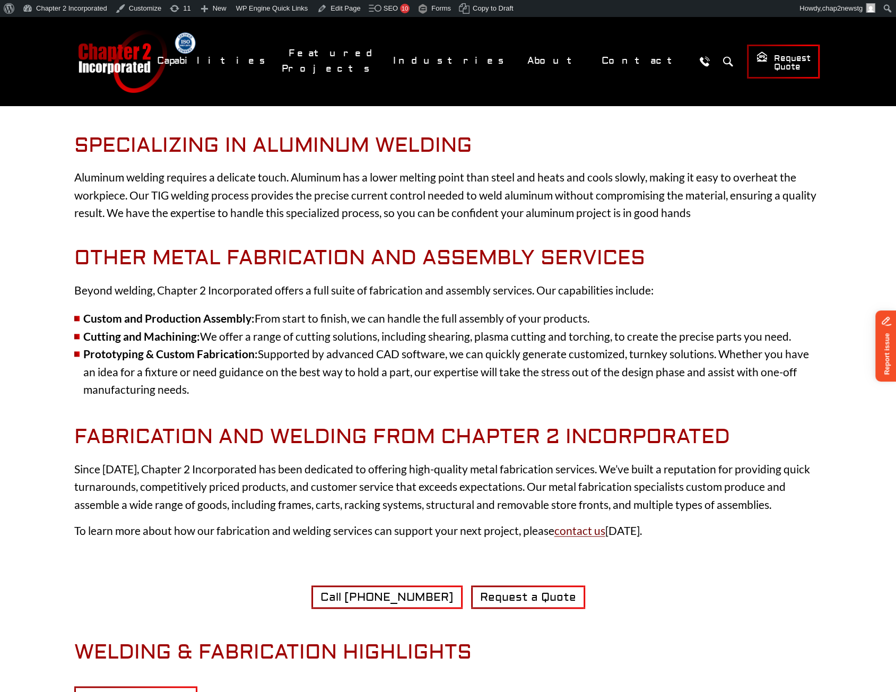
scroll to position [371, 0]
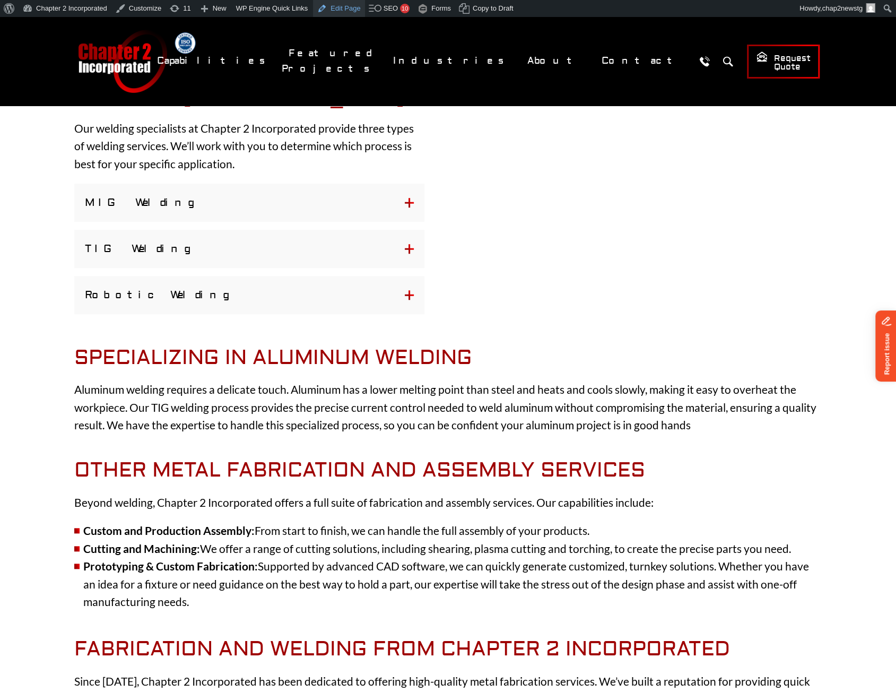
click at [340, 7] on link "Edit Page" at bounding box center [338, 8] width 51 height 17
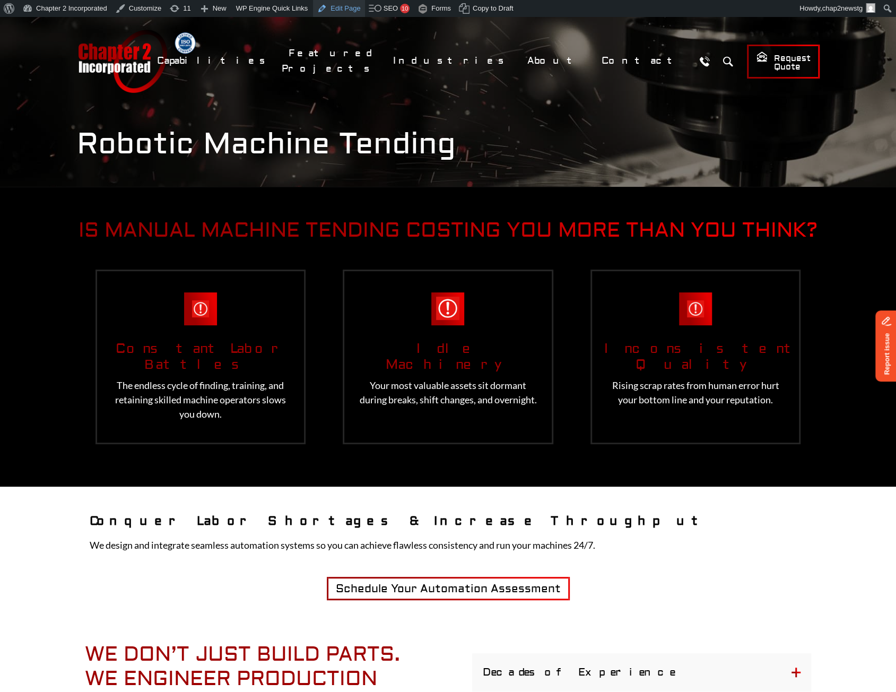
drag, startPoint x: 0, startPoint y: 0, endPoint x: 349, endPoint y: 12, distance: 348.9
click at [349, 12] on link "Edit Page" at bounding box center [338, 8] width 51 height 17
